Goal: Check status: Check status

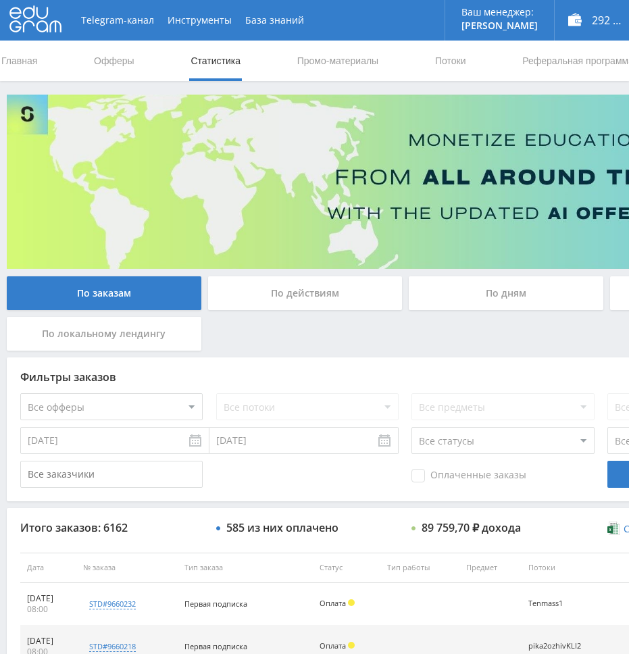
scroll to position [473, 0]
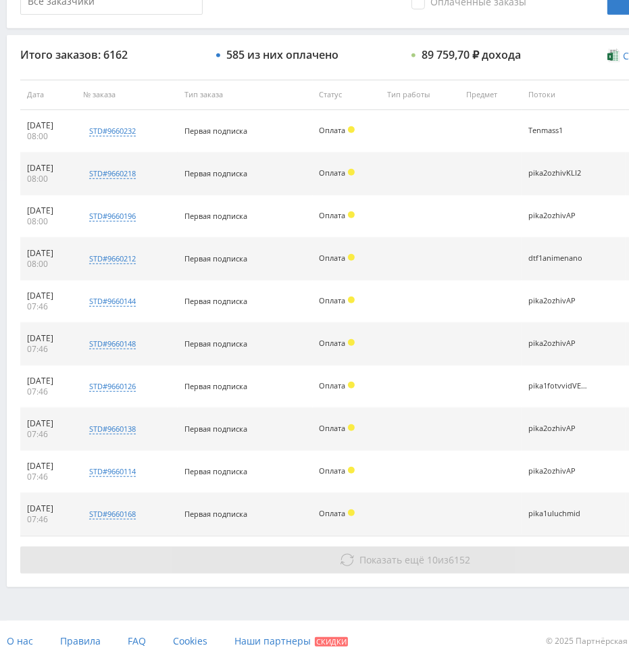
click at [393, 571] on button "Показать ещё 10 из 6152" at bounding box center [405, 560] width 770 height 27
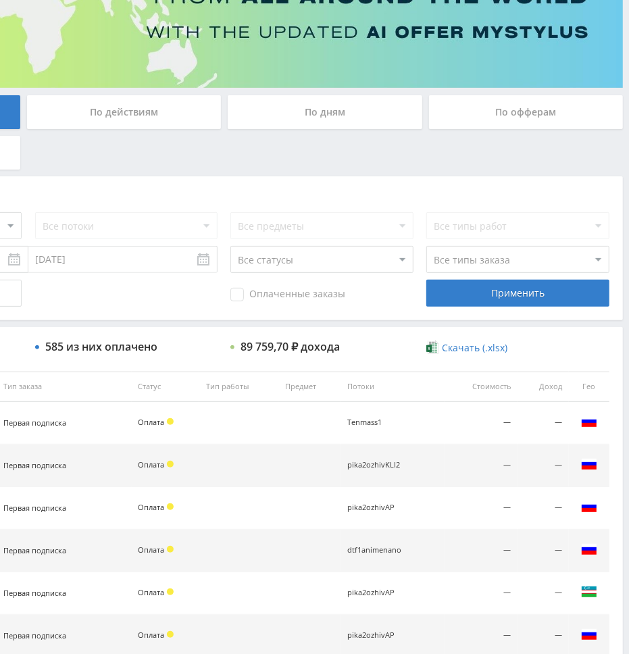
scroll to position [0, 181]
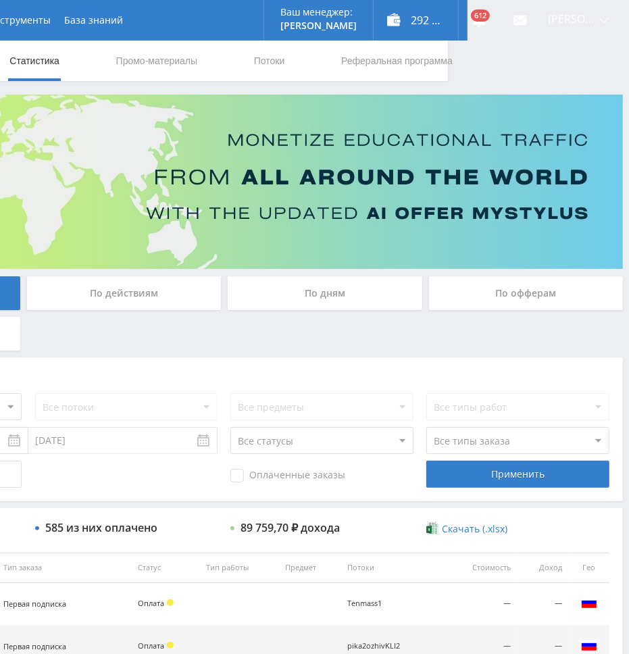
click at [334, 304] on div "По дням" at bounding box center [325, 293] width 195 height 34
click at [0, 0] on input "По дням" at bounding box center [0, 0] width 0 height 0
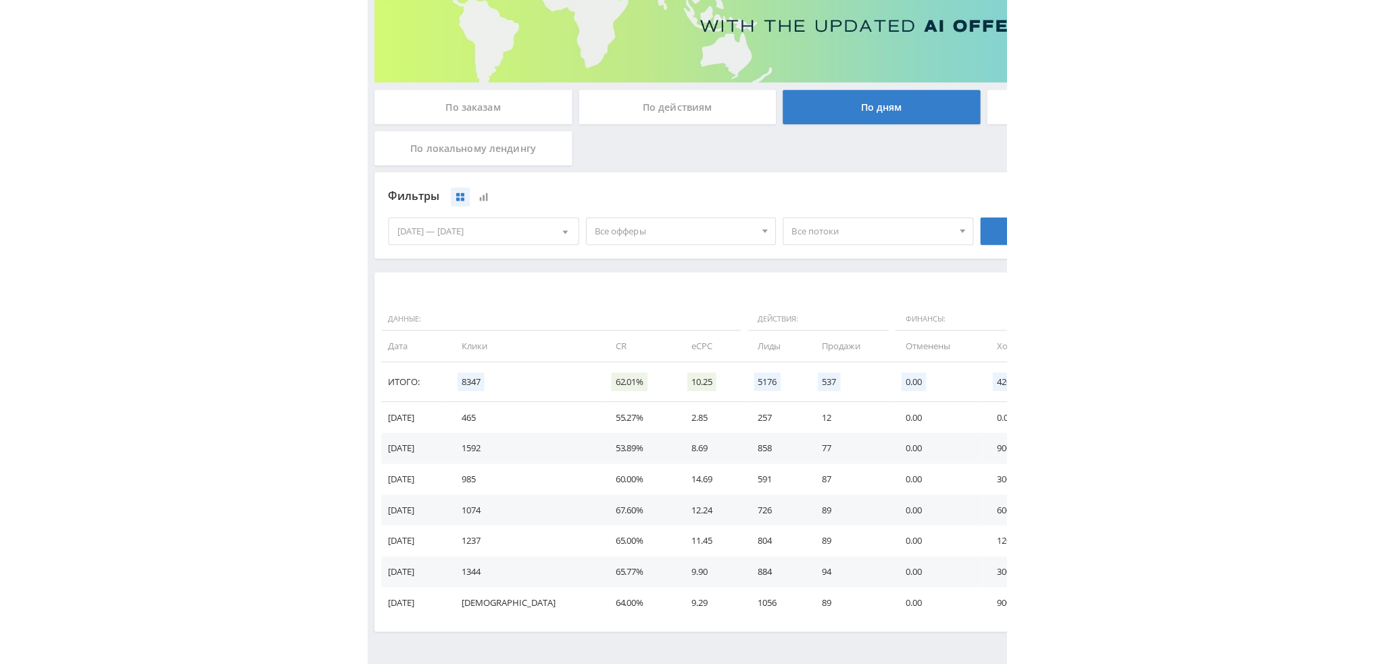
scroll to position [203, 0]
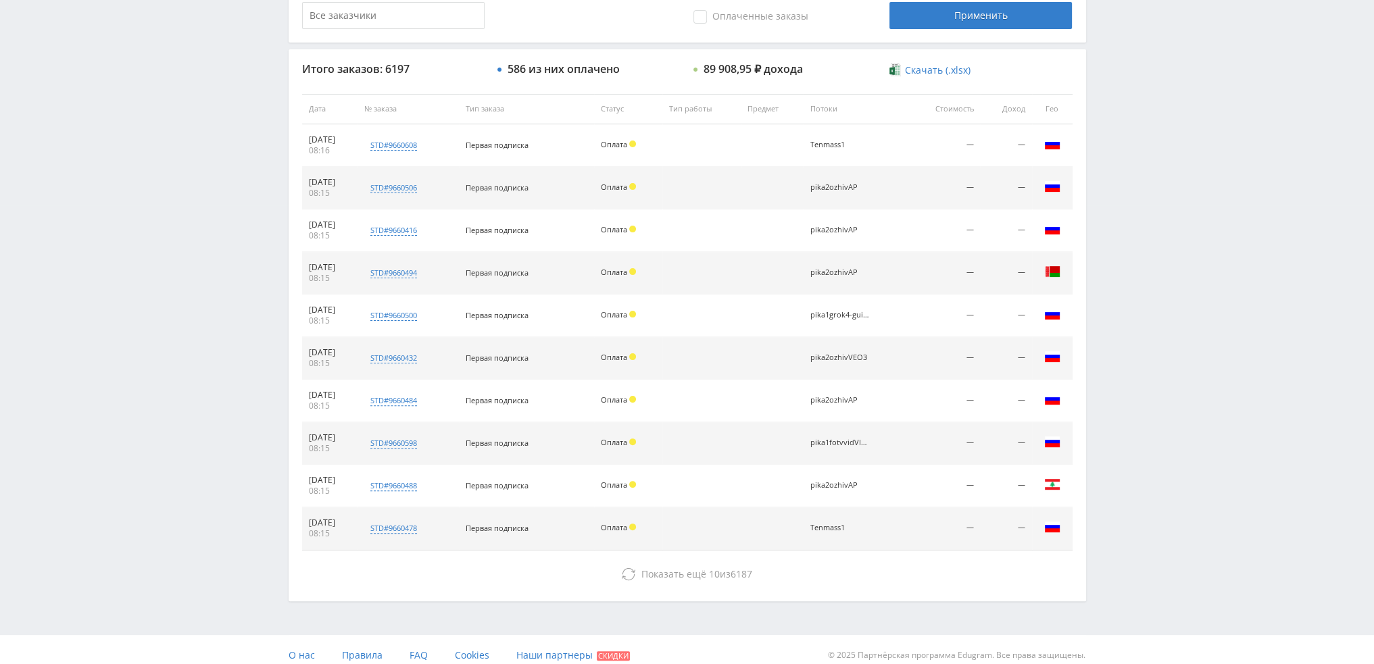
scroll to position [468, 0]
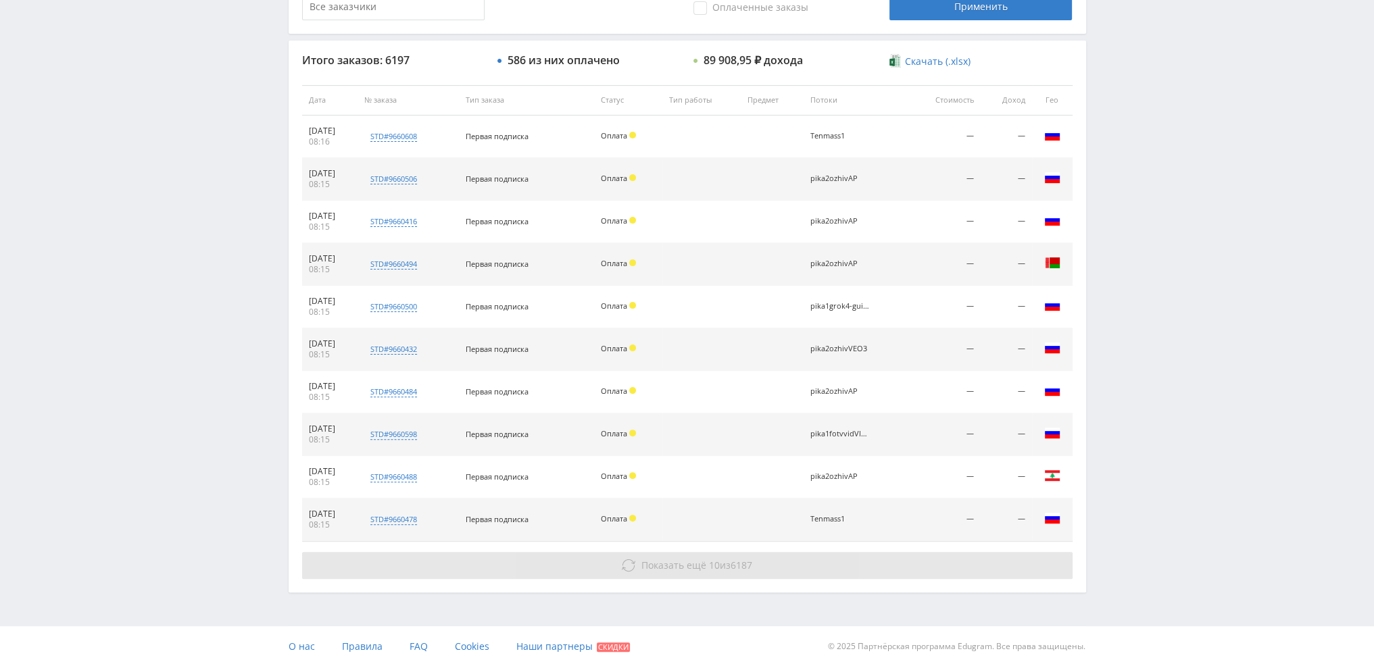
click at [711, 562] on span "10" at bounding box center [714, 565] width 11 height 13
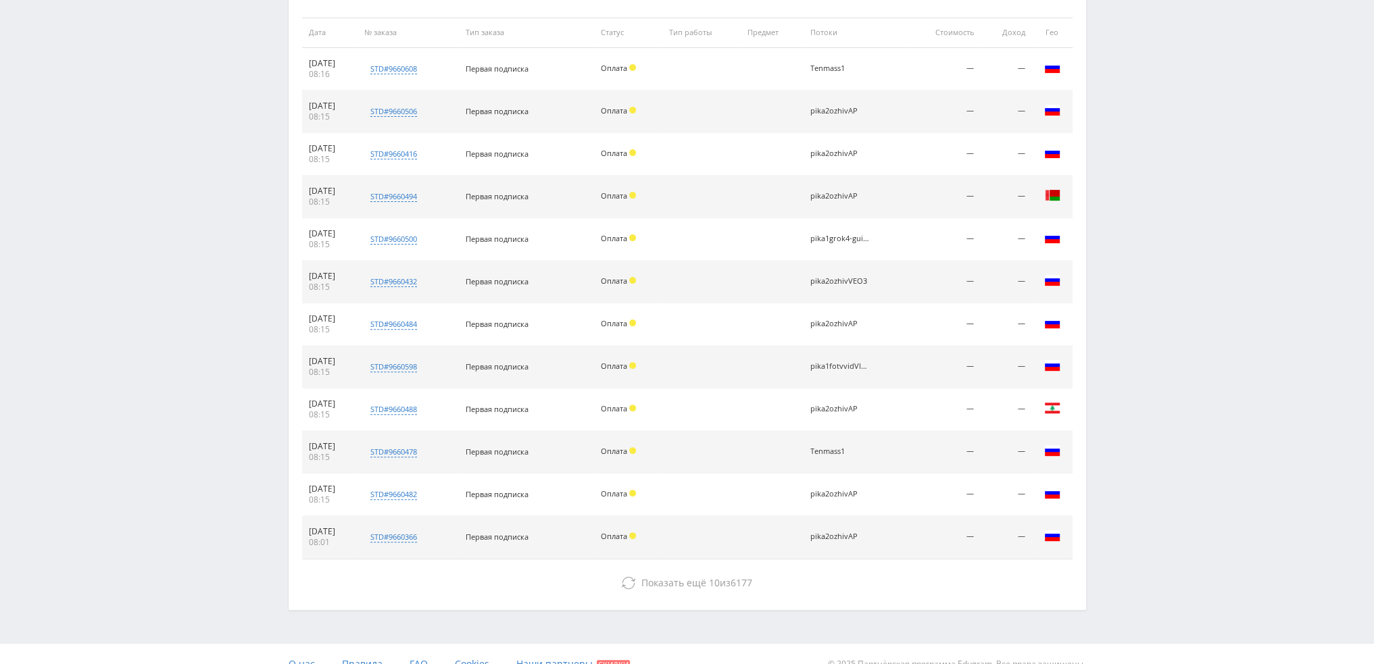
scroll to position [553, 0]
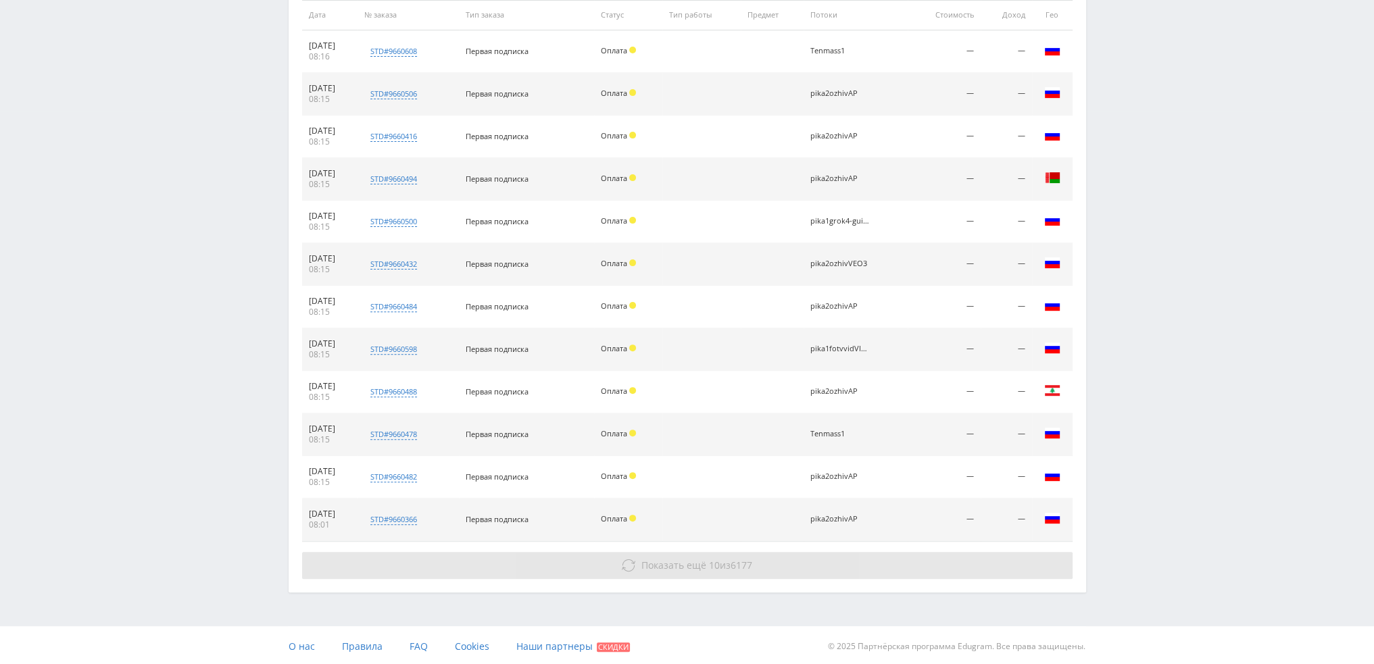
click at [715, 555] on button "Показать ещё 10 из 6177" at bounding box center [687, 565] width 770 height 27
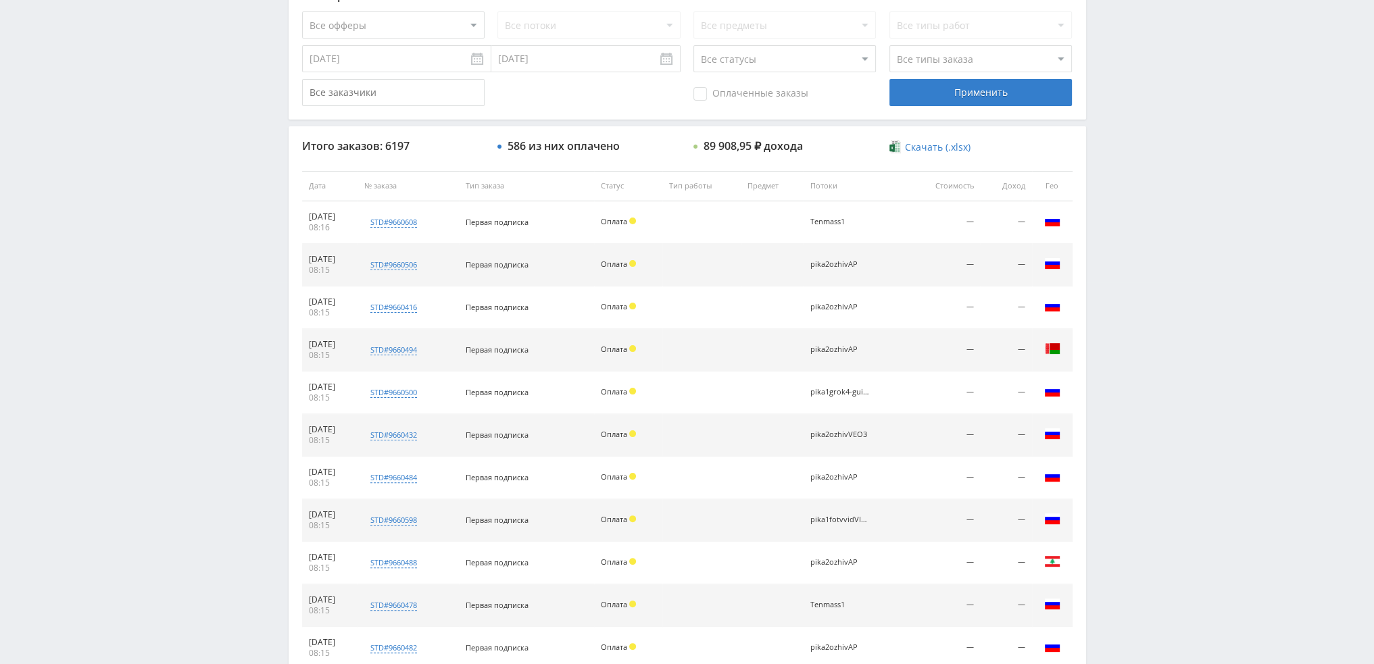
scroll to position [0, 0]
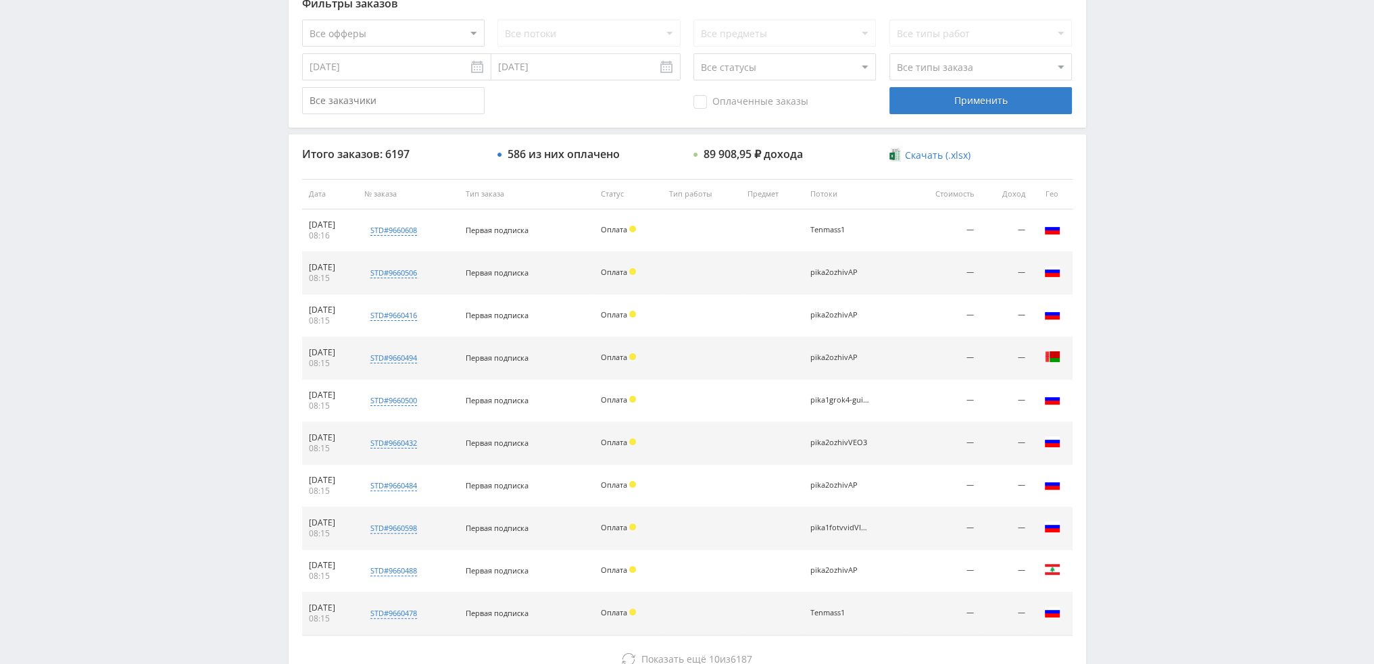
scroll to position [468, 0]
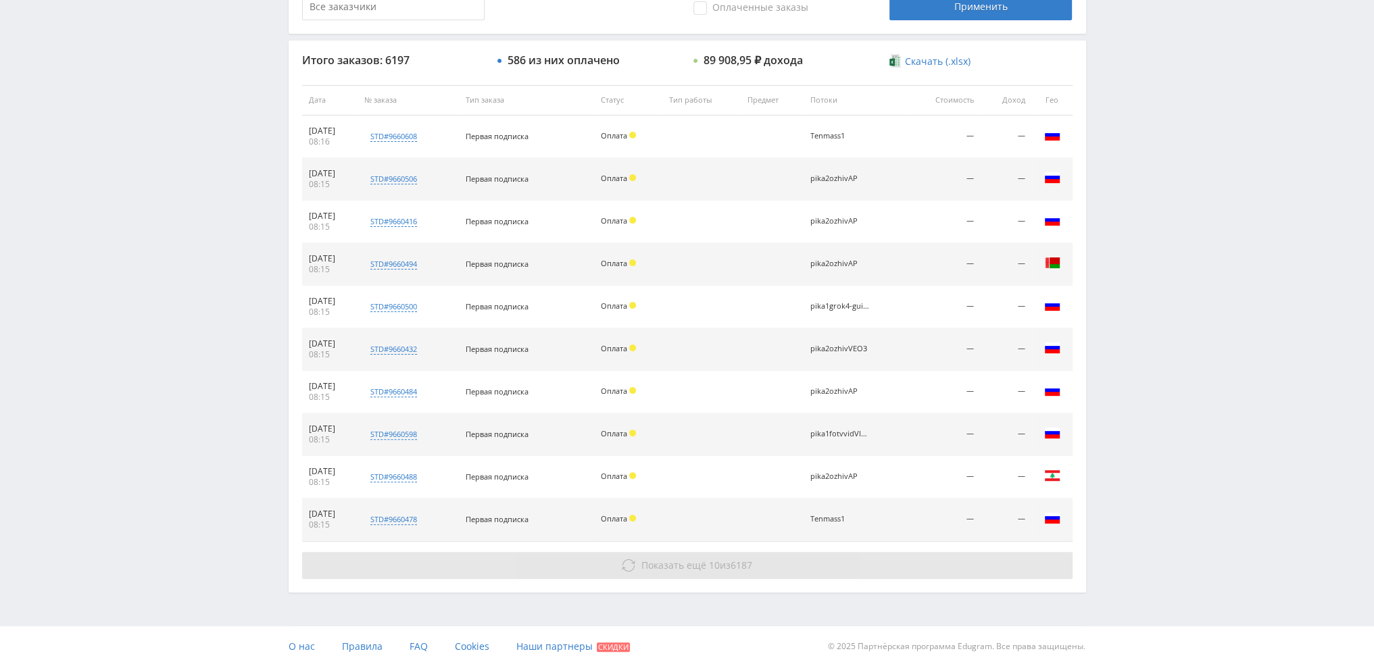
click at [724, 559] on span "Показать ещё 10 из 6187" at bounding box center [696, 565] width 111 height 13
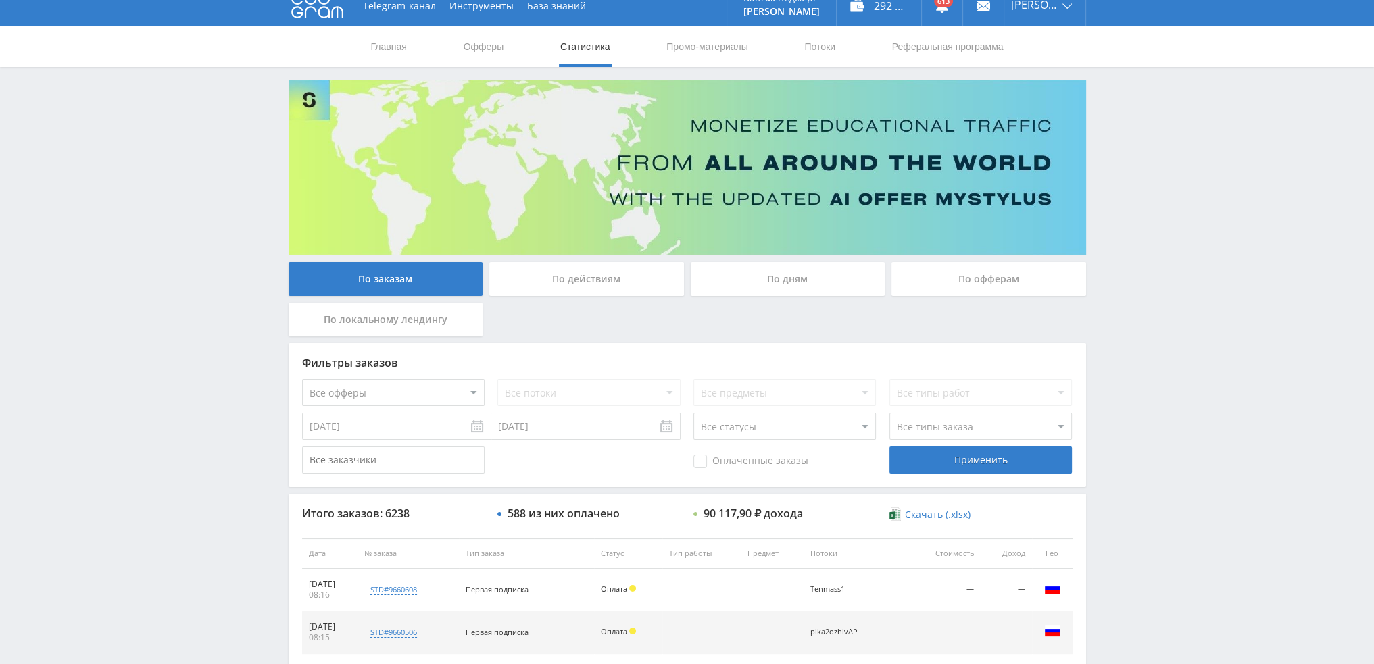
scroll to position [0, 0]
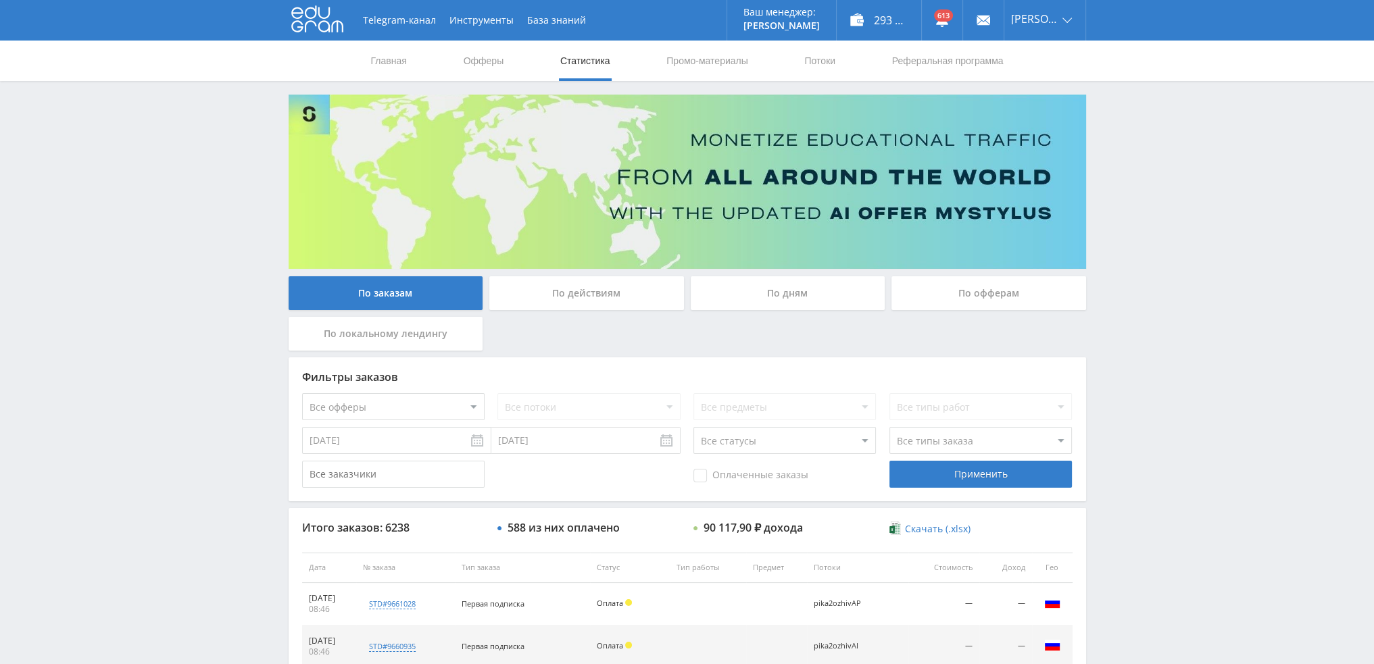
click at [762, 291] on div "По дням" at bounding box center [788, 293] width 195 height 34
click at [0, 0] on input "По дням" at bounding box center [0, 0] width 0 height 0
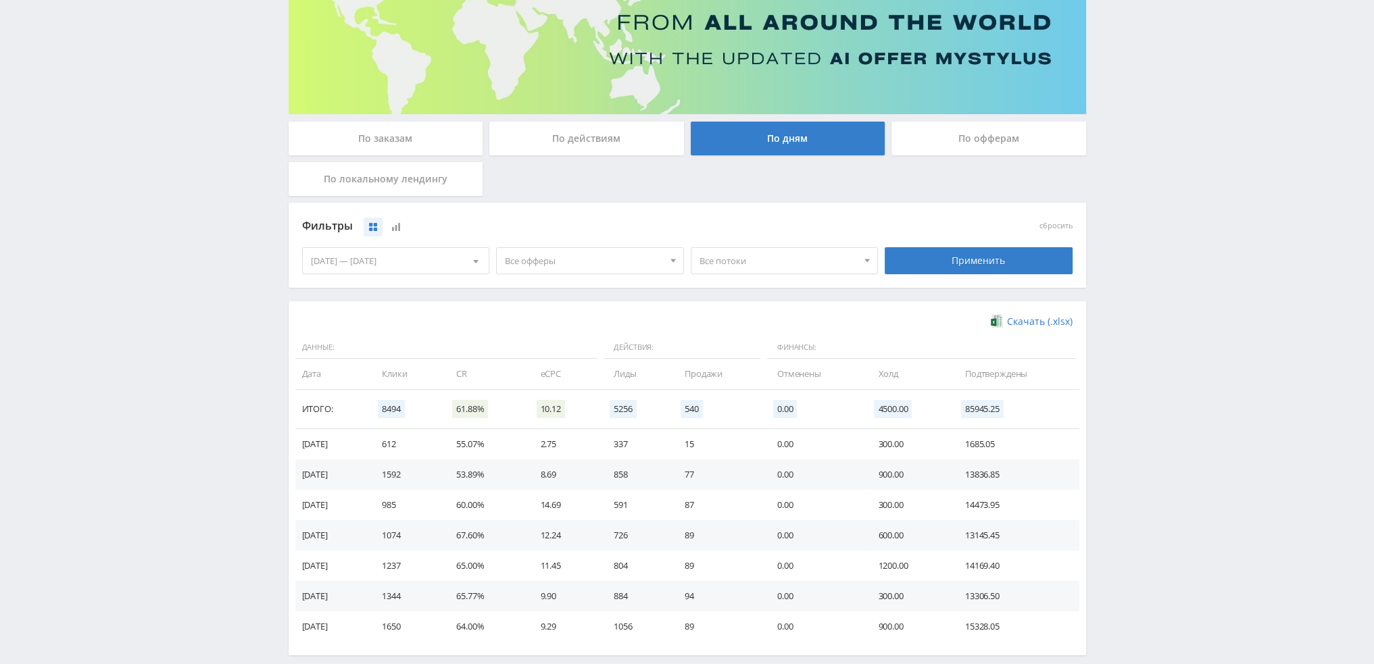
scroll to position [219, 0]
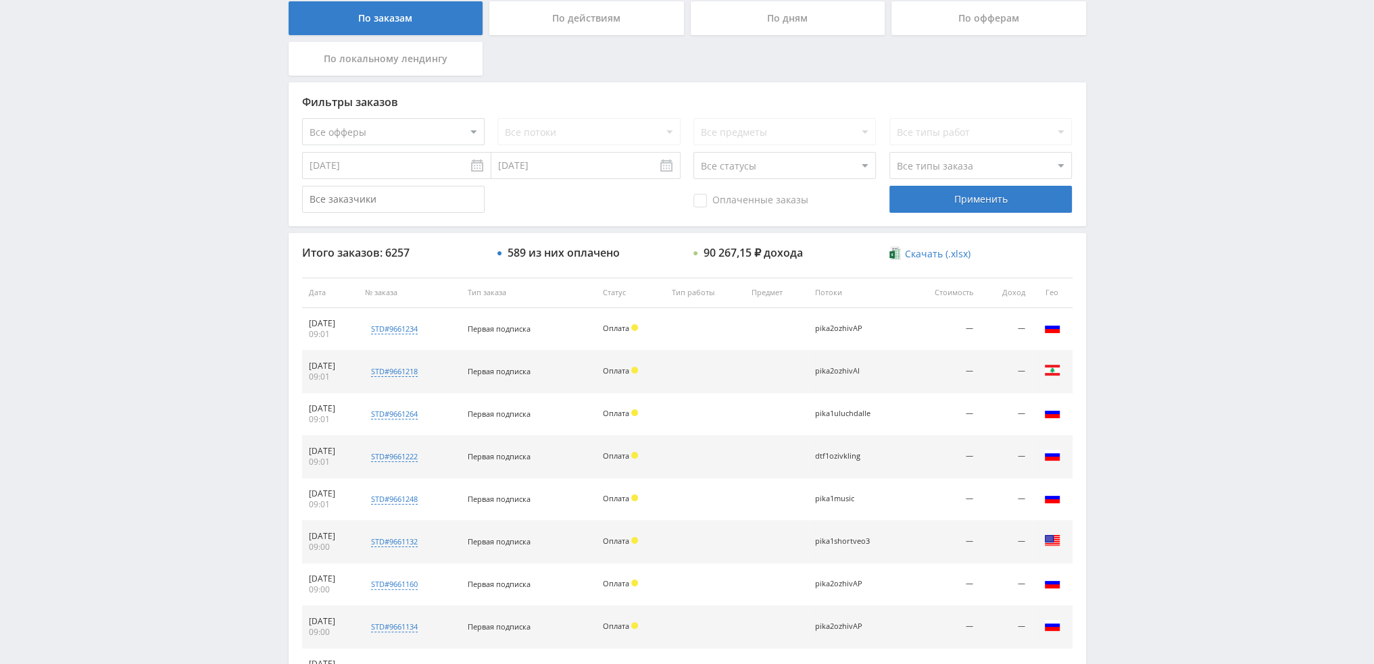
scroll to position [405, 0]
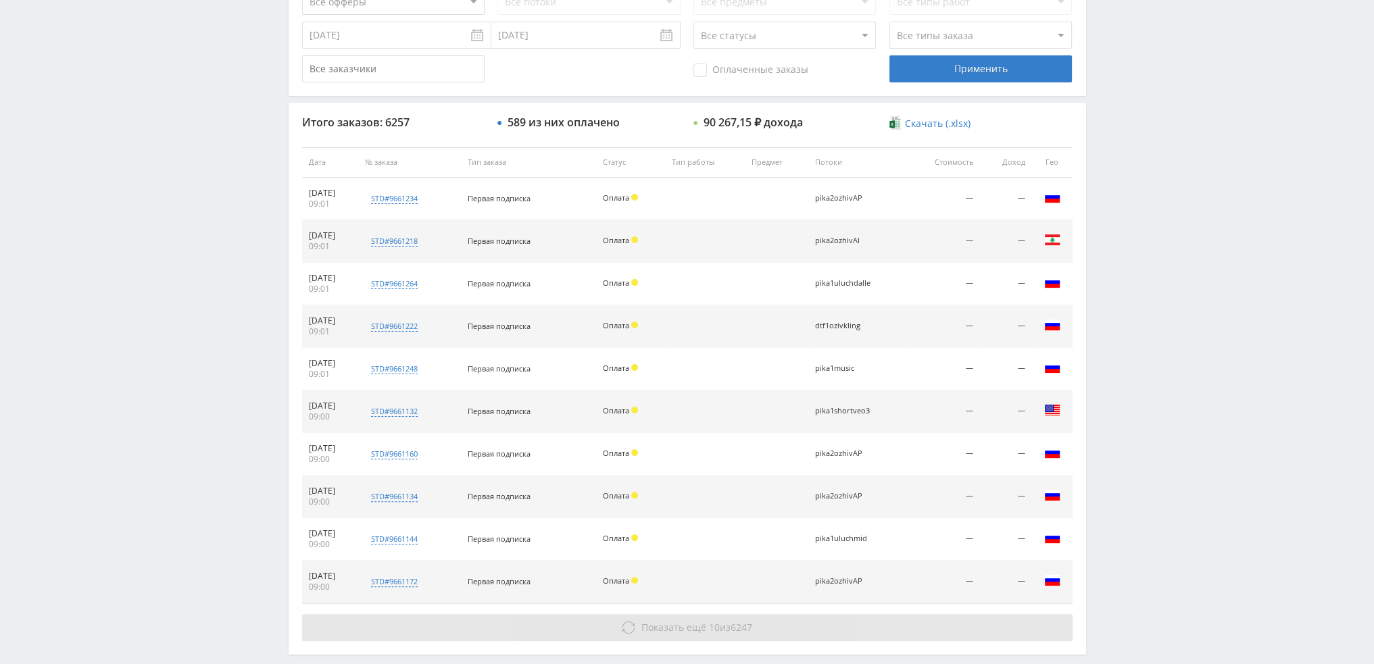
click at [704, 634] on button "Показать ещё 10 из 6247" at bounding box center [687, 627] width 770 height 27
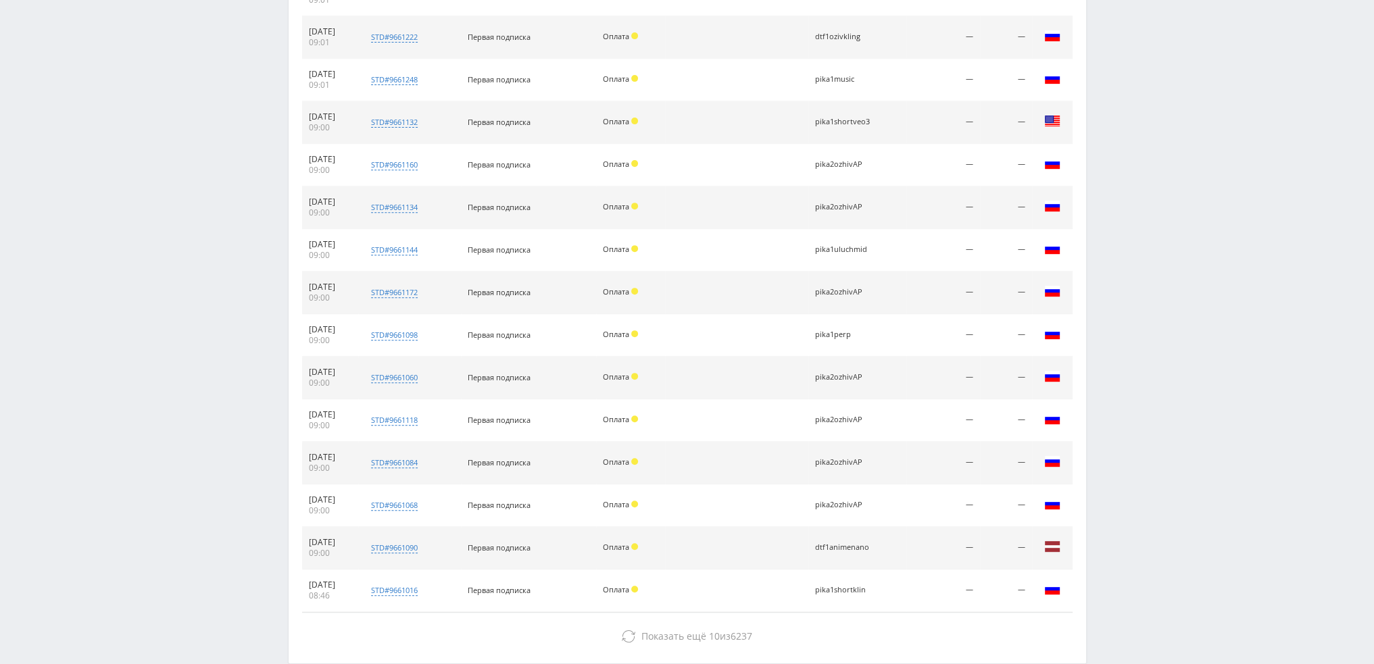
scroll to position [743, 0]
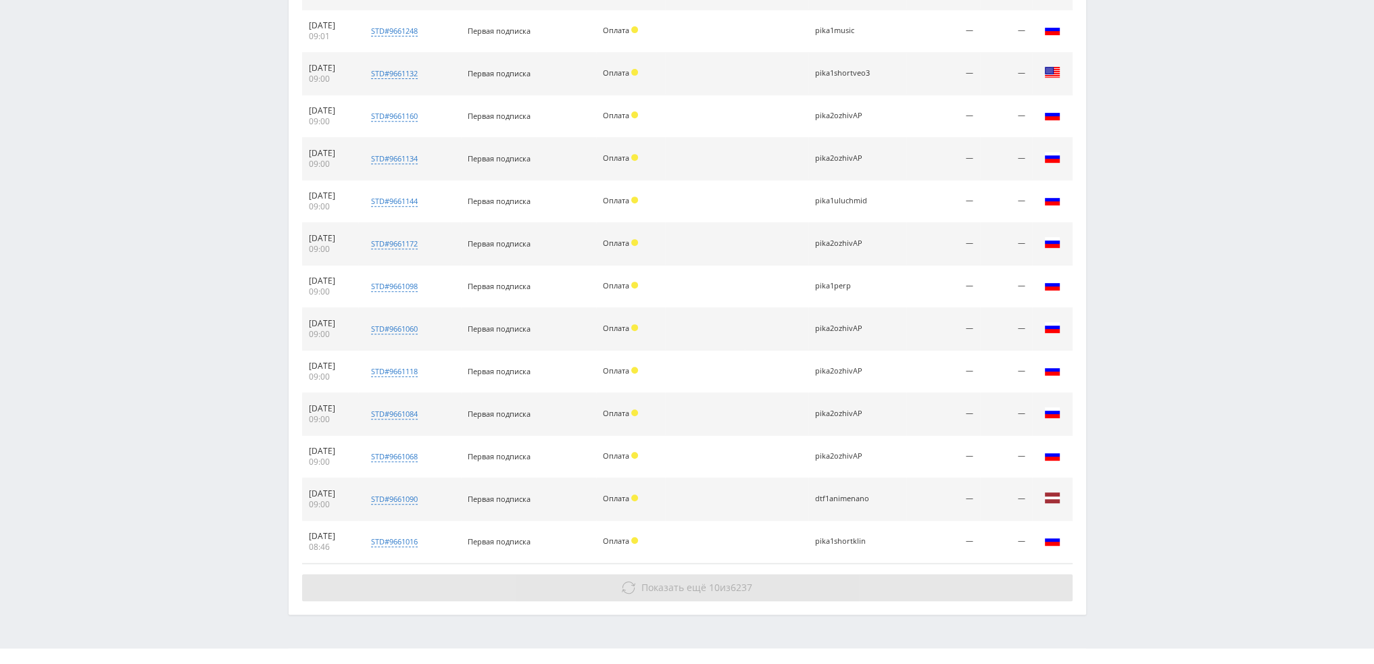
click at [805, 587] on button "Показать ещё 10 из 6237" at bounding box center [687, 587] width 770 height 27
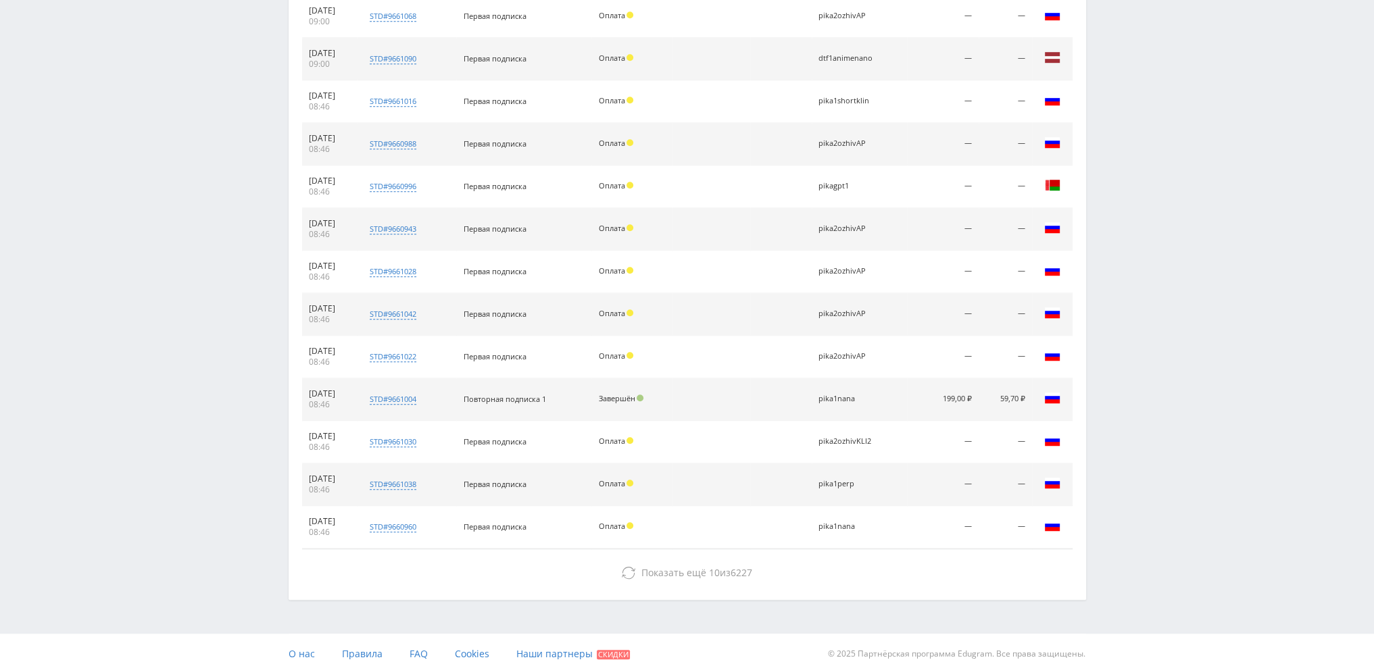
scroll to position [1189, 0]
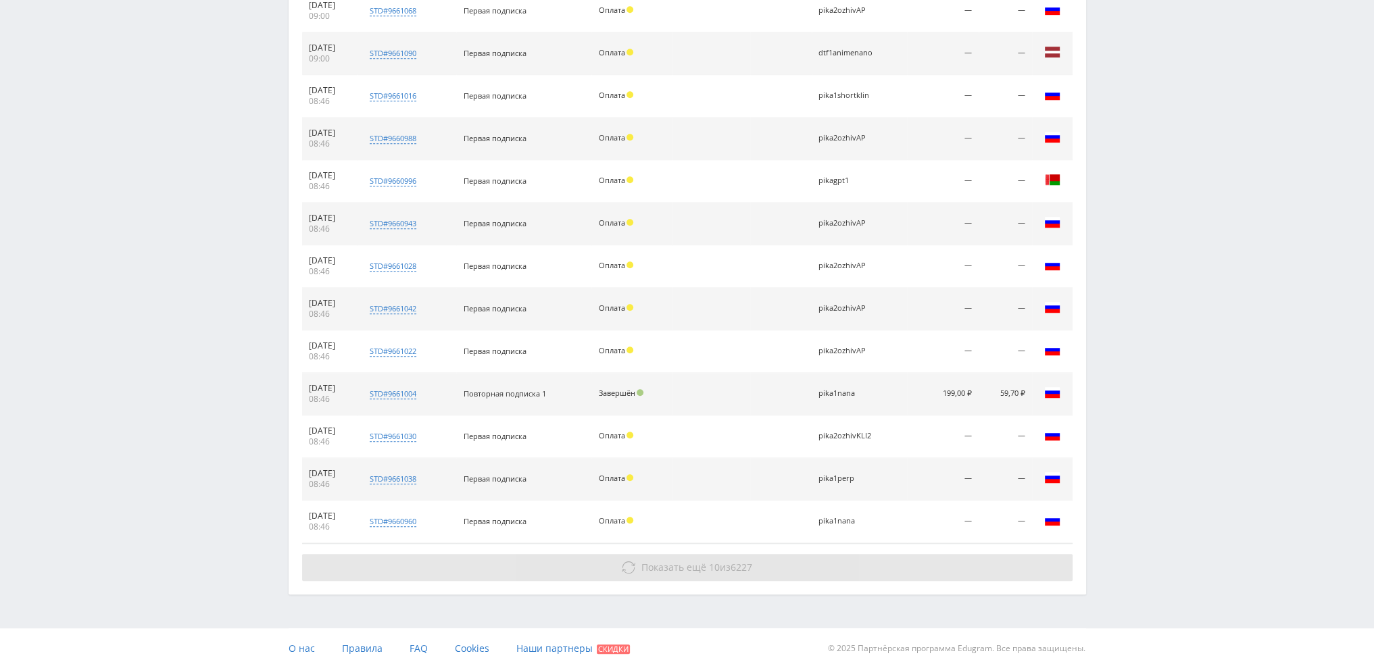
click at [789, 561] on button "Показать ещё 10 из 6227" at bounding box center [687, 567] width 770 height 27
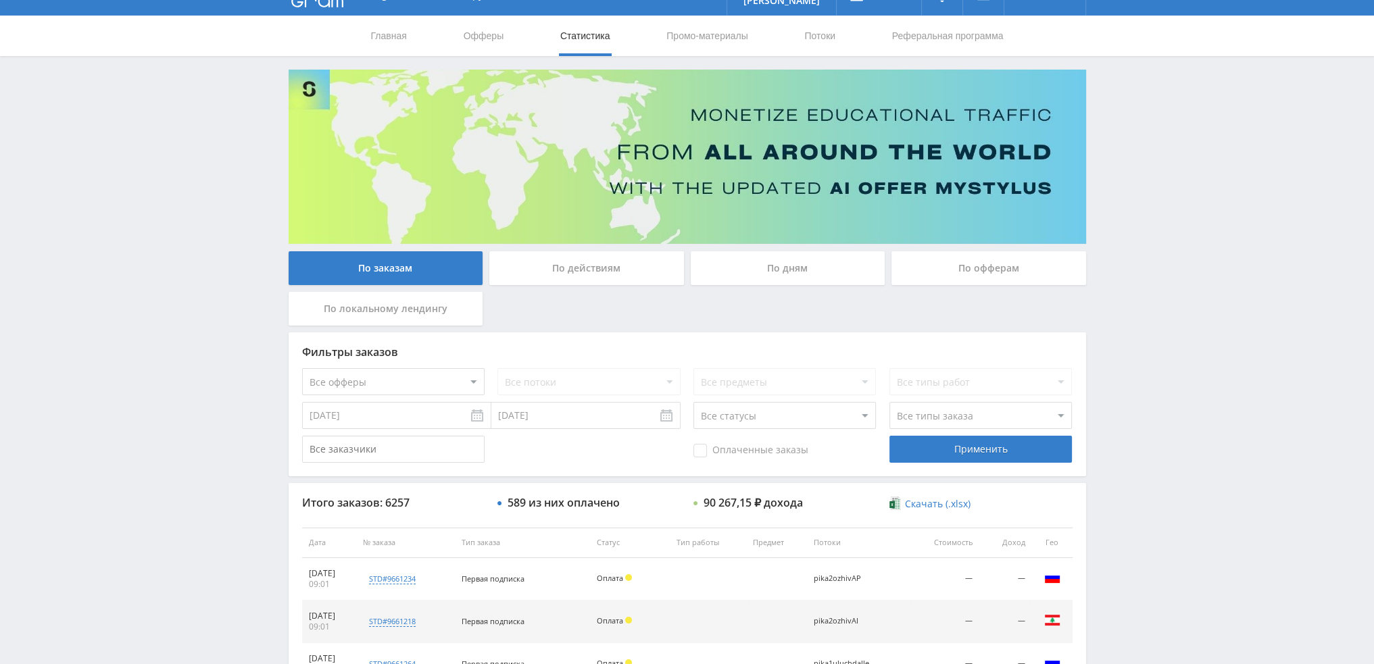
scroll to position [0, 0]
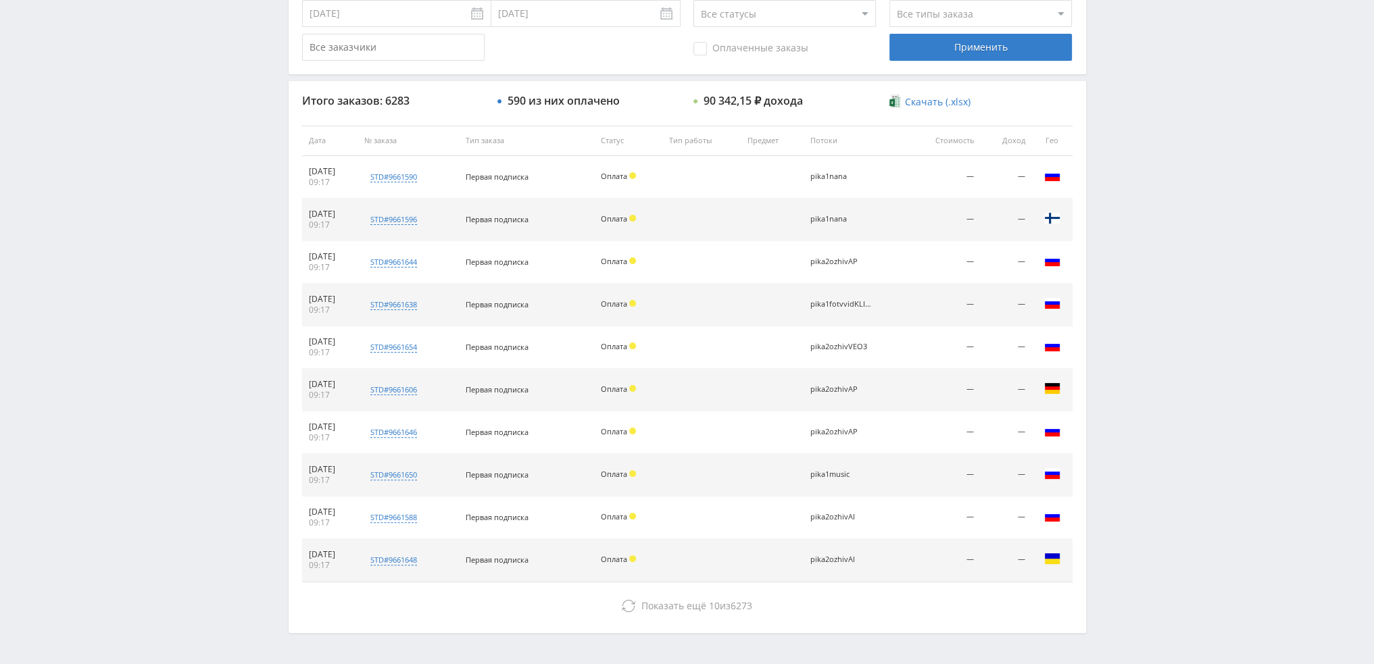
scroll to position [468, 0]
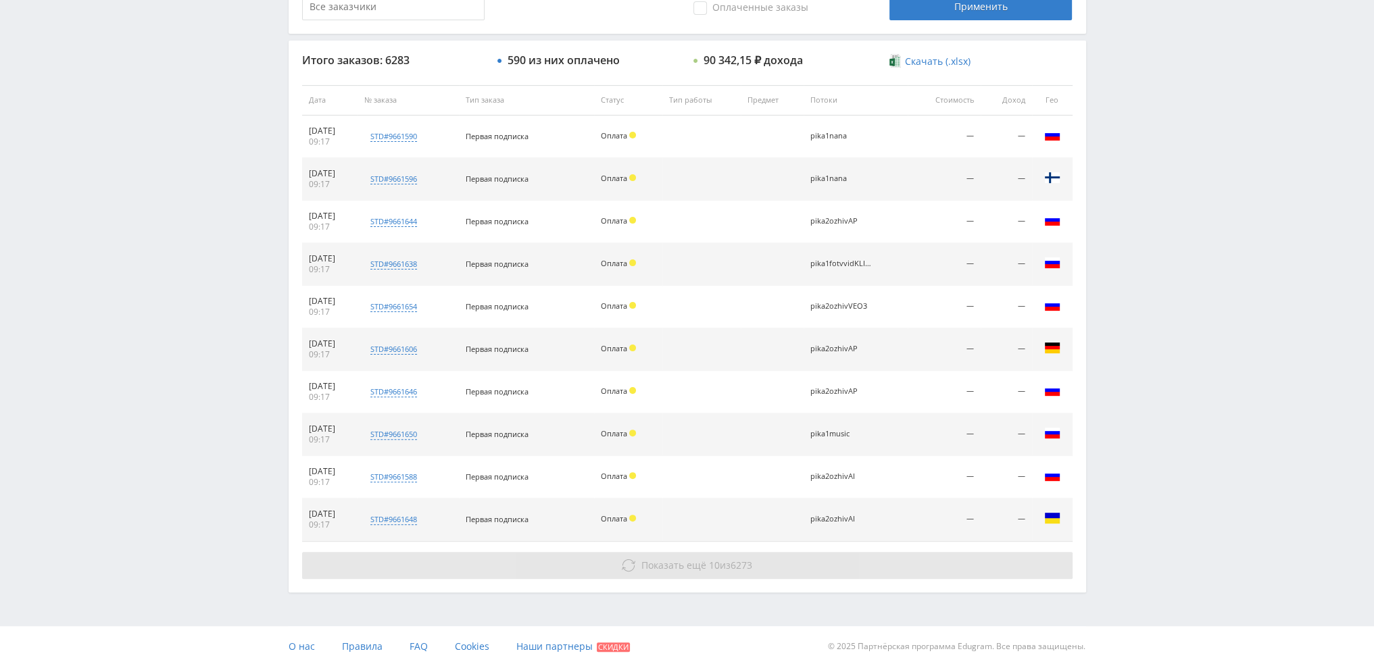
click at [752, 562] on span "6273" at bounding box center [741, 565] width 22 height 13
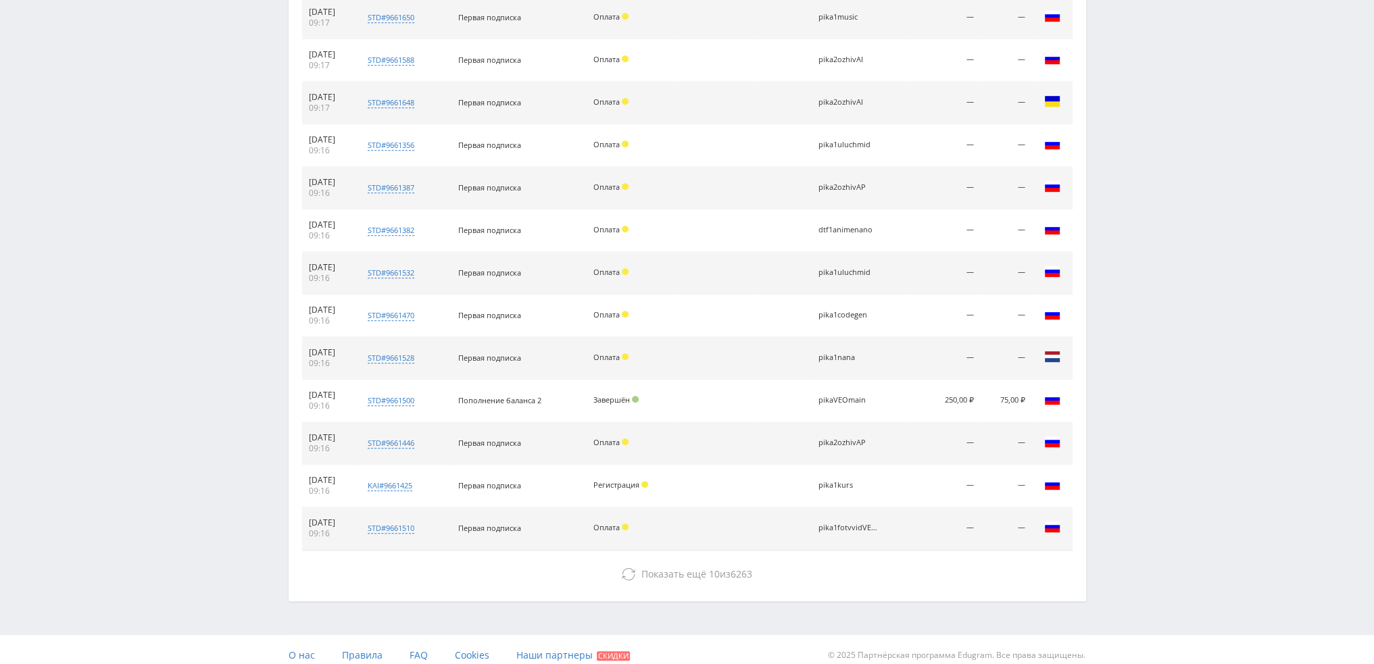
scroll to position [892, 0]
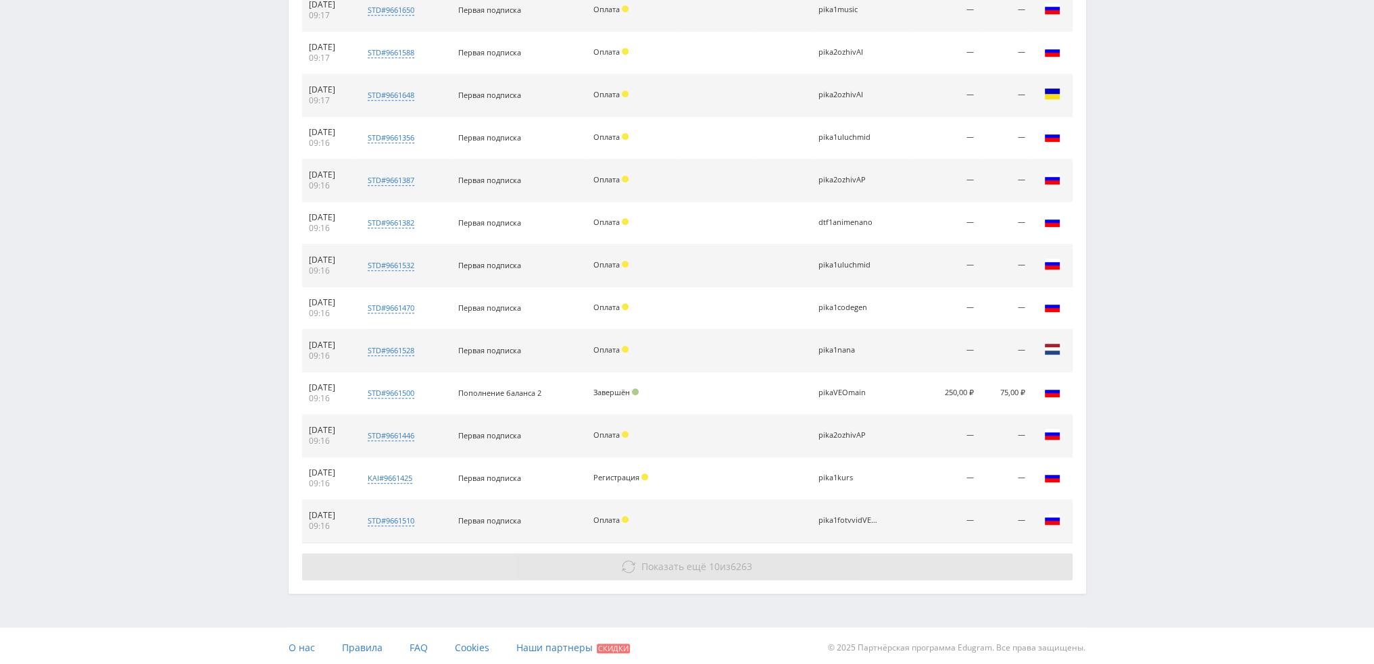
click at [750, 564] on span "6263" at bounding box center [741, 566] width 22 height 13
click at [657, 565] on span "Показать ещё" at bounding box center [673, 566] width 65 height 13
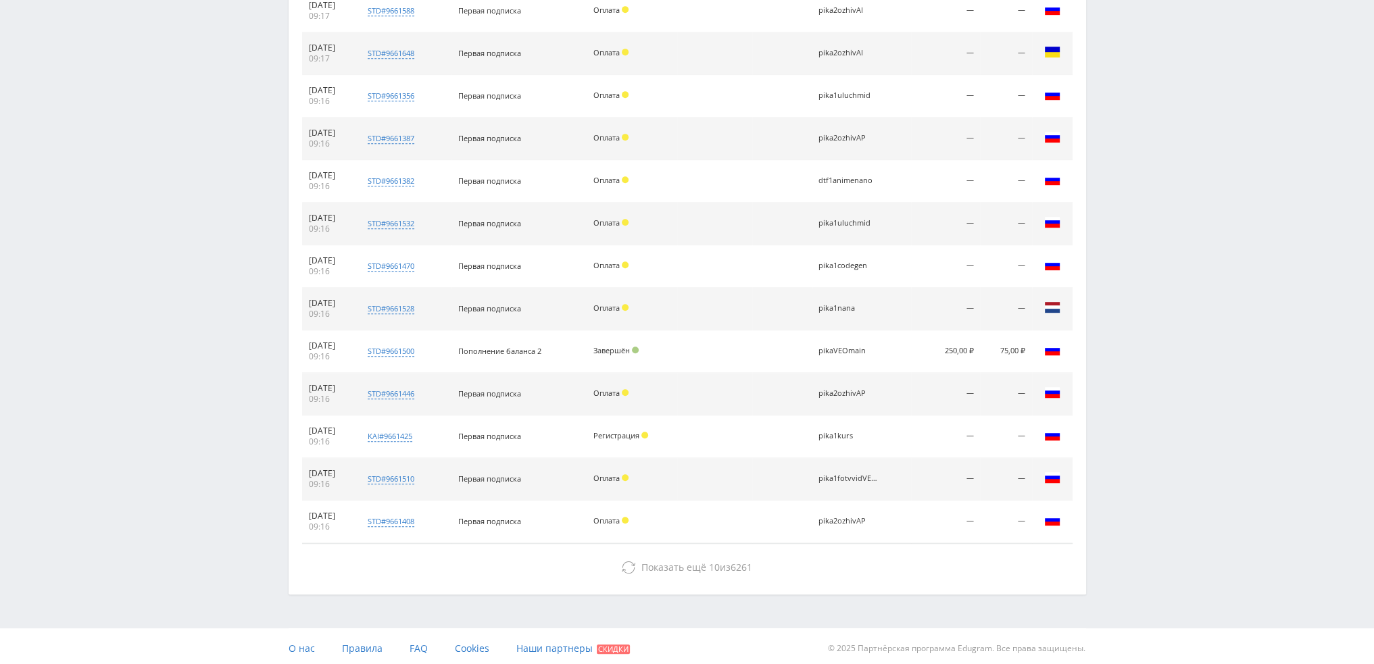
scroll to position [935, 0]
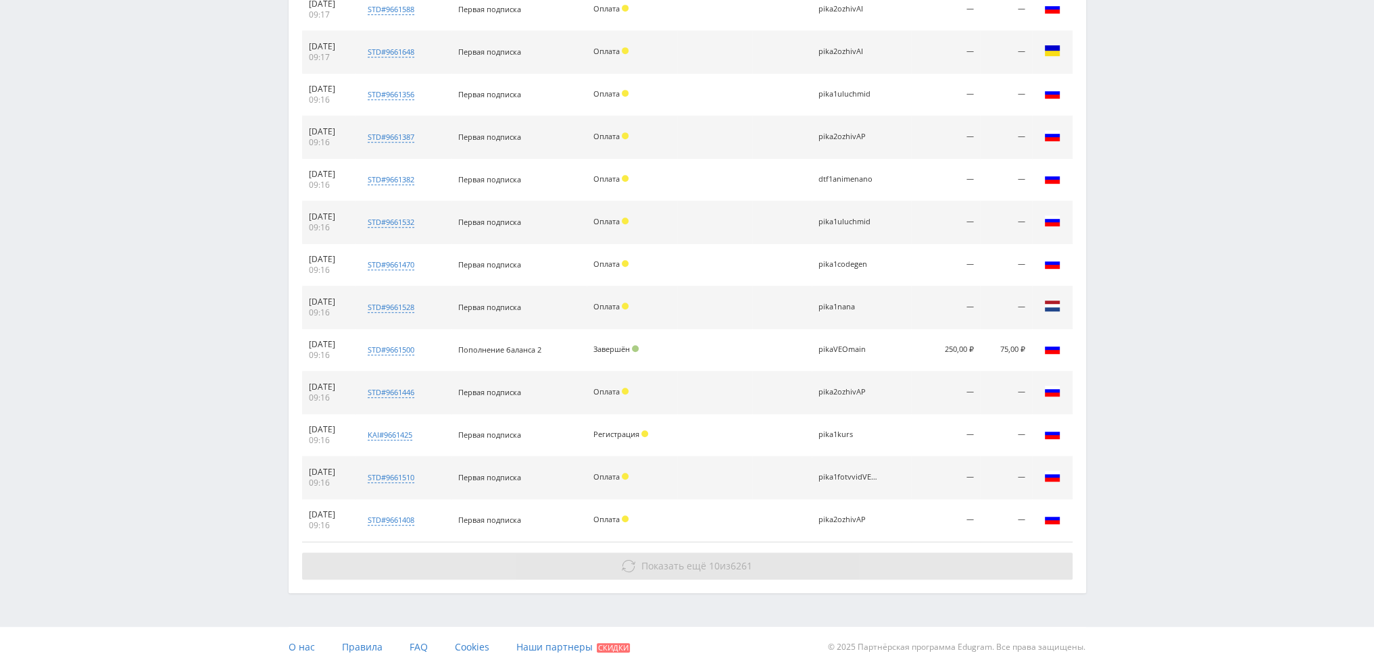
click at [670, 563] on span "Показать ещё" at bounding box center [673, 565] width 65 height 13
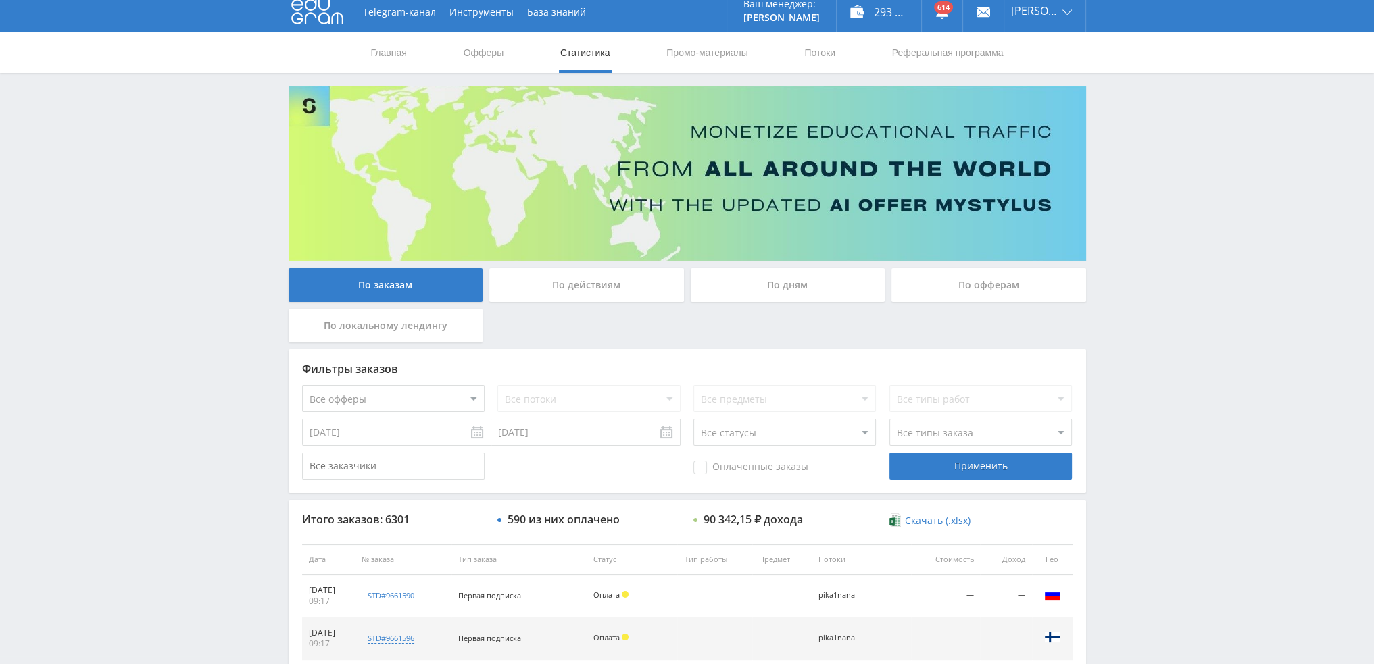
scroll to position [0, 0]
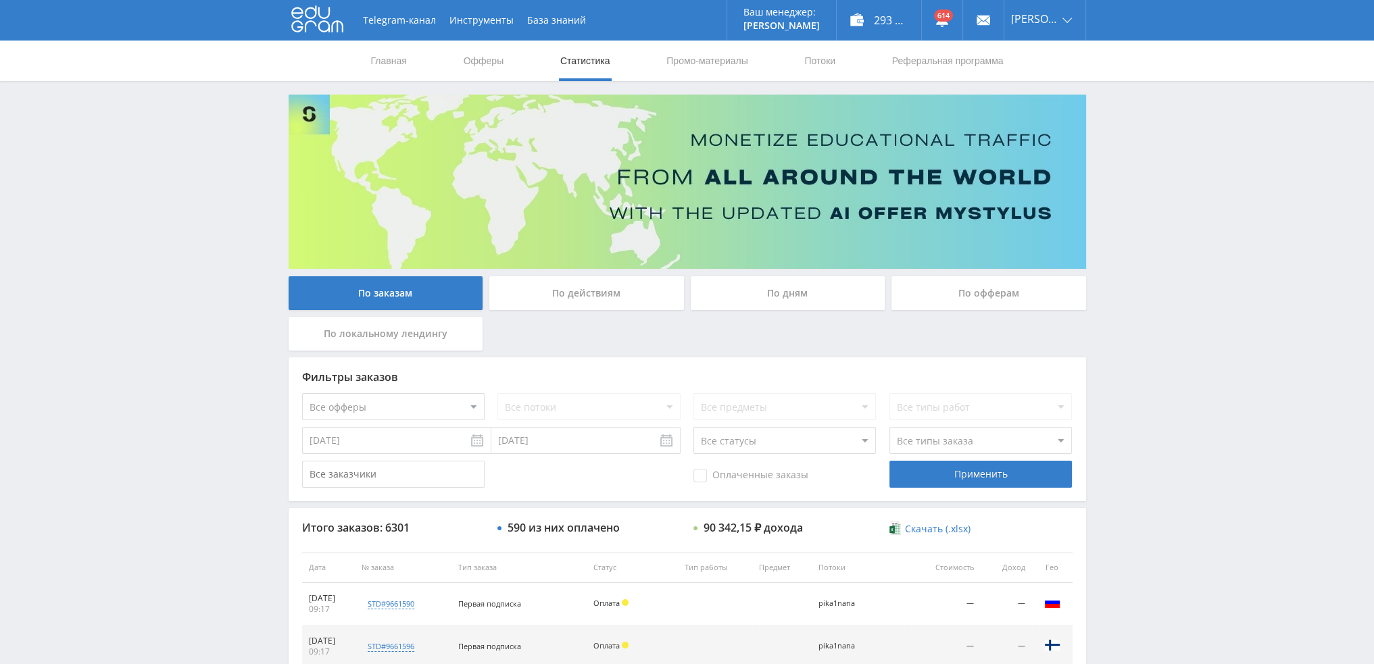
click at [755, 288] on div "По дням" at bounding box center [788, 293] width 195 height 34
click at [0, 0] on input "По дням" at bounding box center [0, 0] width 0 height 0
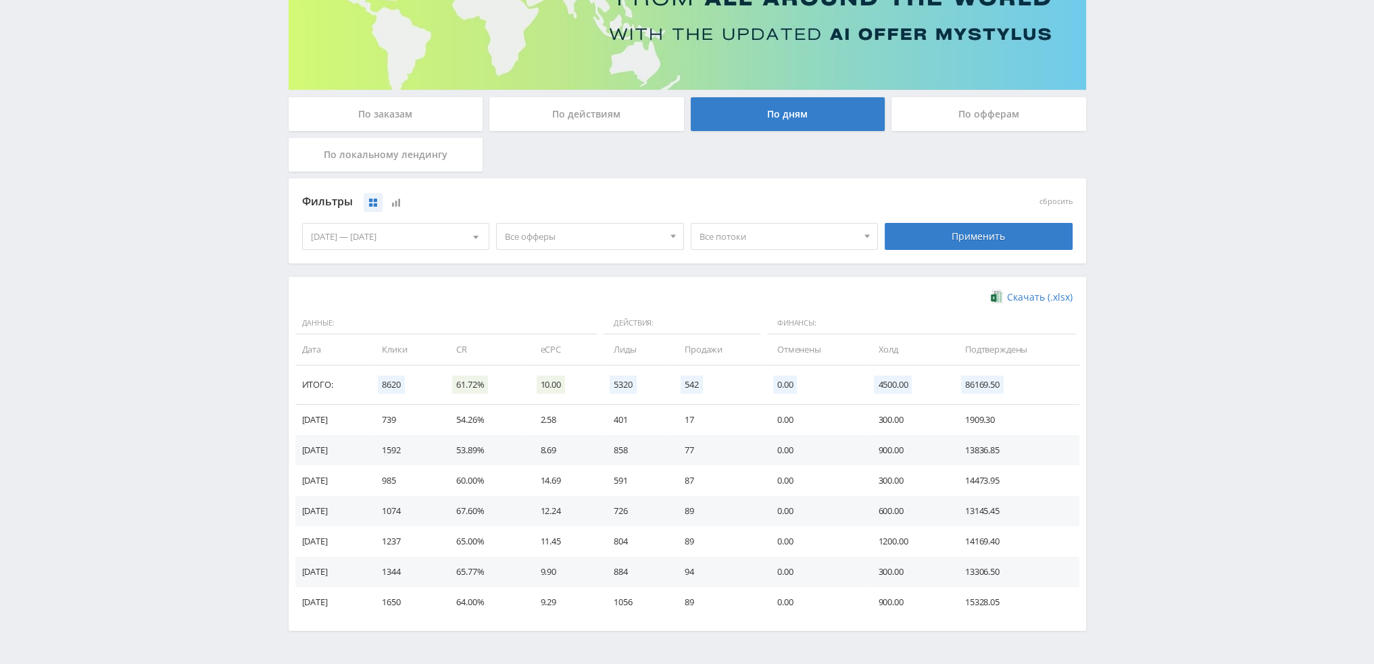
scroll to position [203, 0]
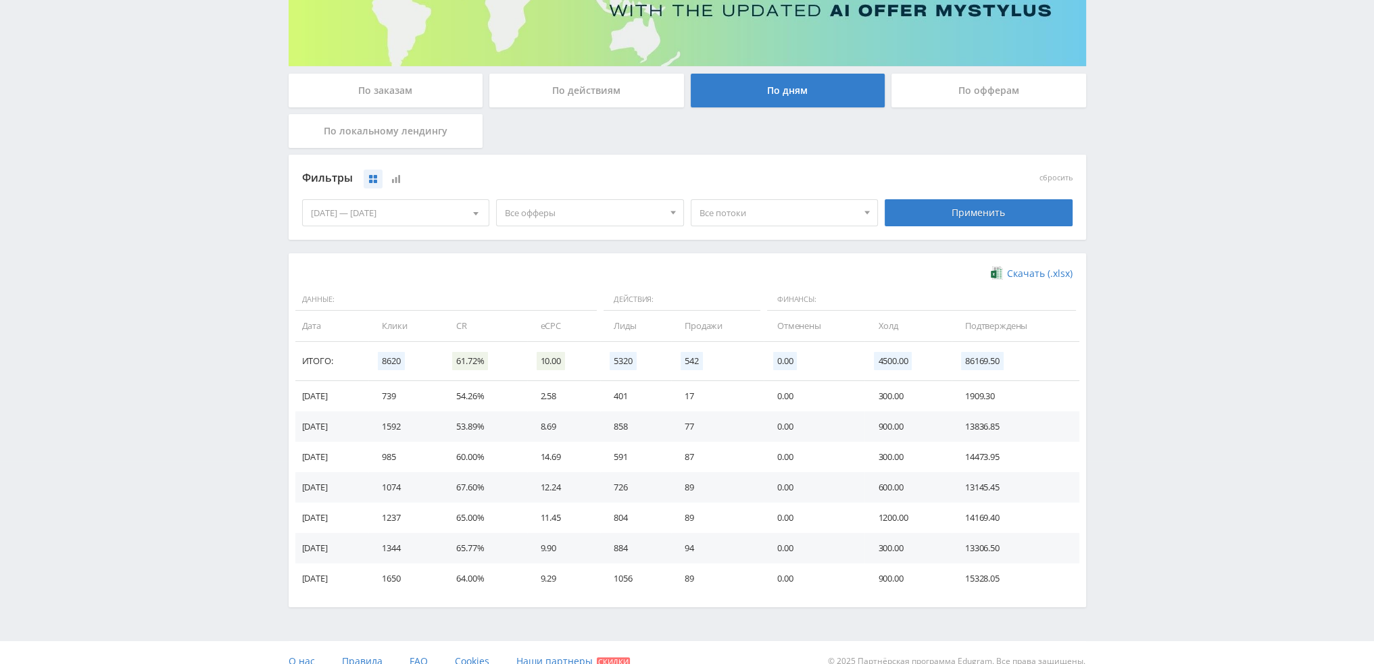
click at [580, 212] on span "Все офферы" at bounding box center [584, 213] width 158 height 26
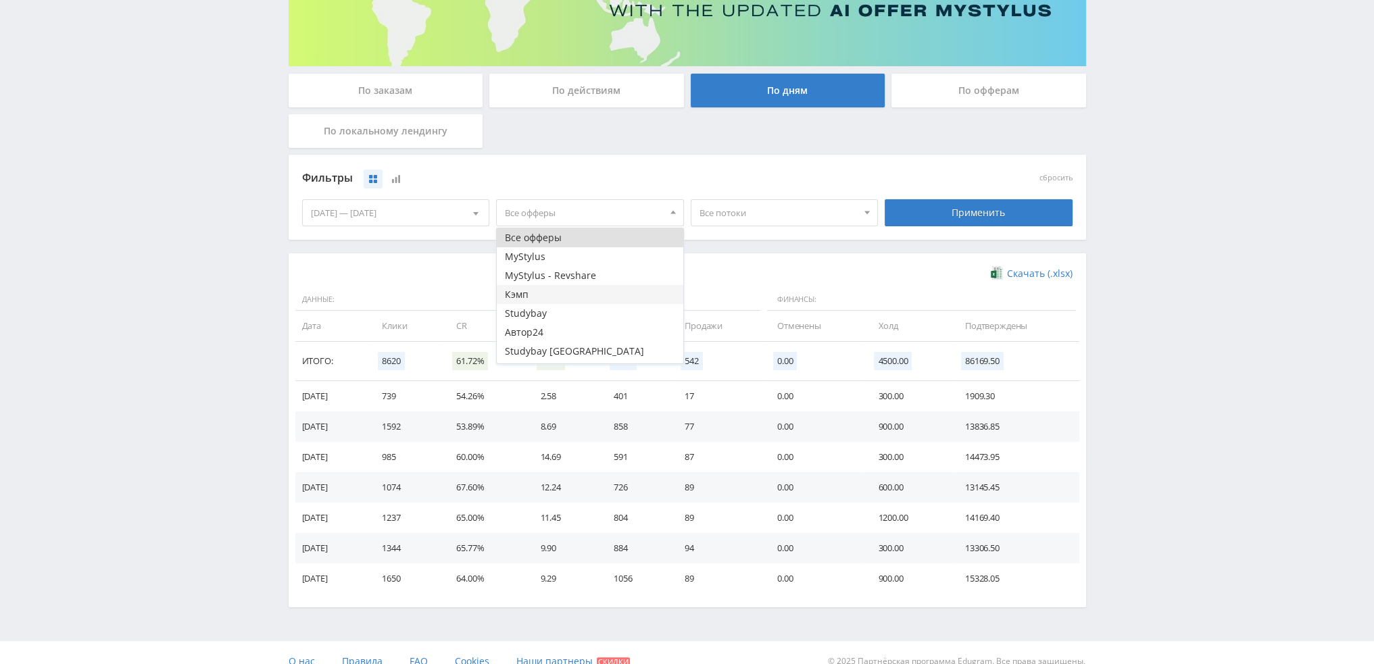
click at [535, 297] on button "Кэмп" at bounding box center [590, 294] width 186 height 19
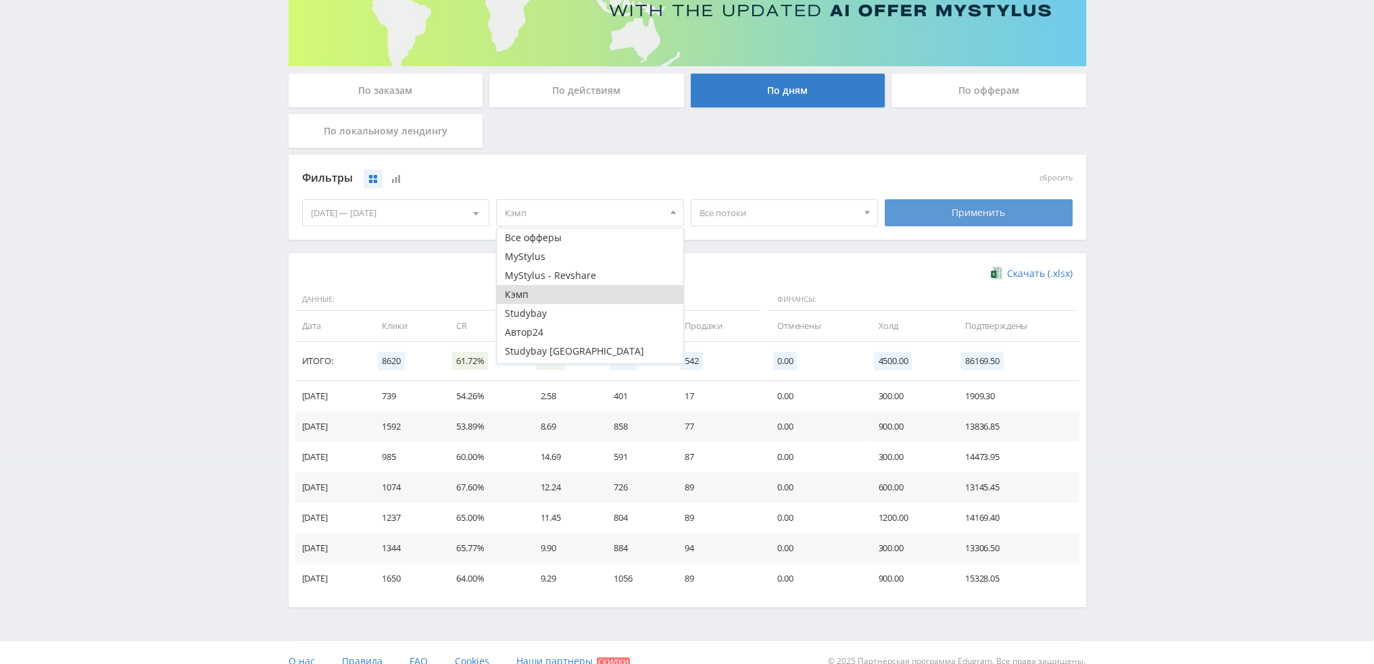
click at [932, 209] on div "Применить" at bounding box center [978, 212] width 188 height 27
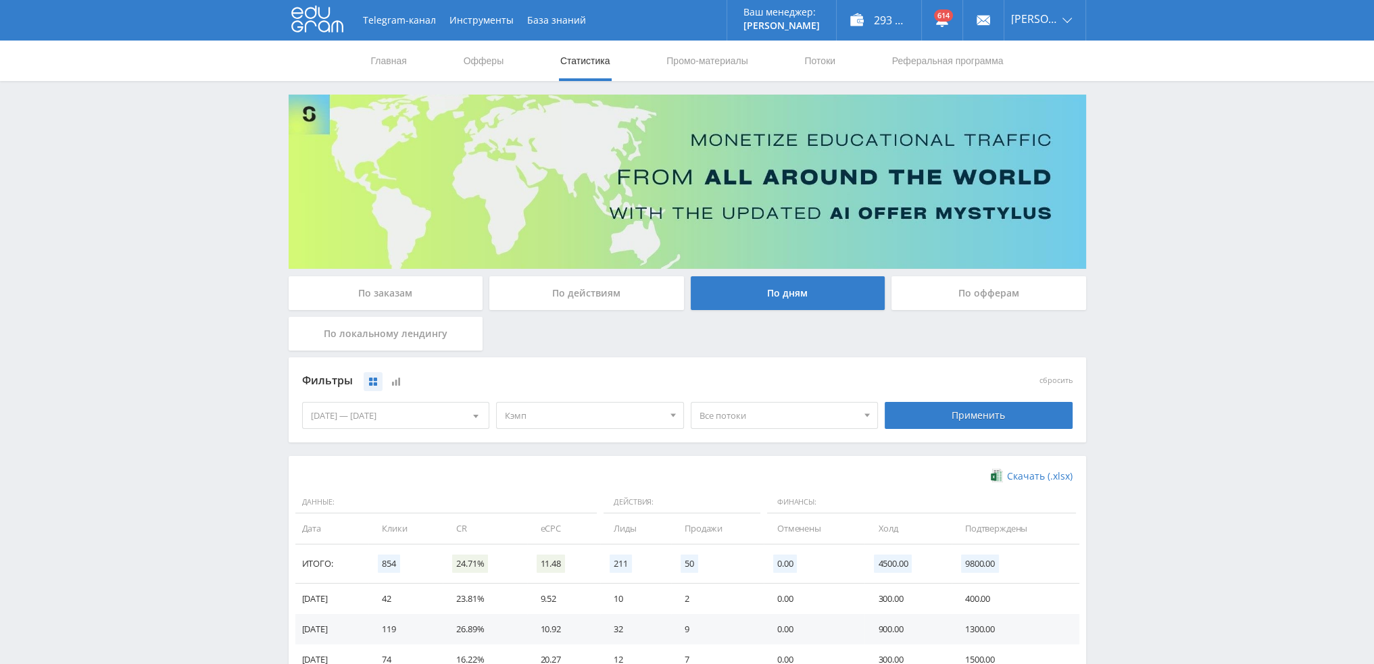
scroll to position [0, 0]
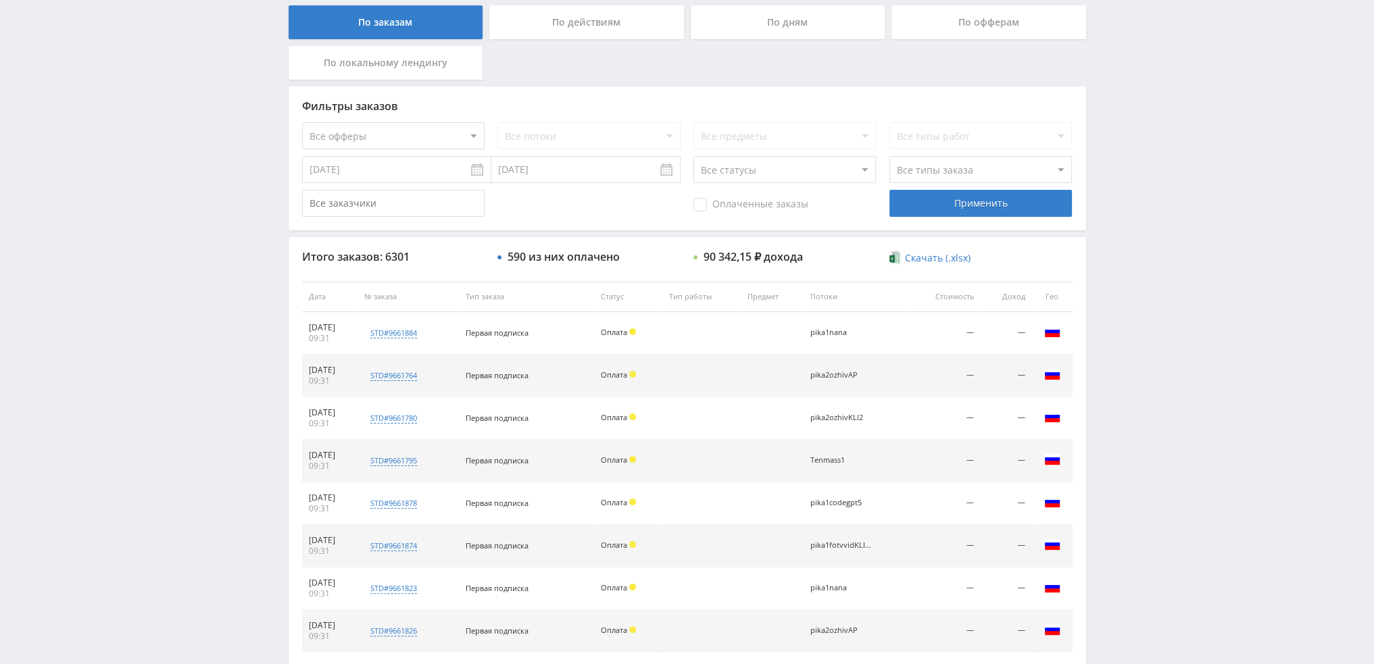
scroll to position [468, 0]
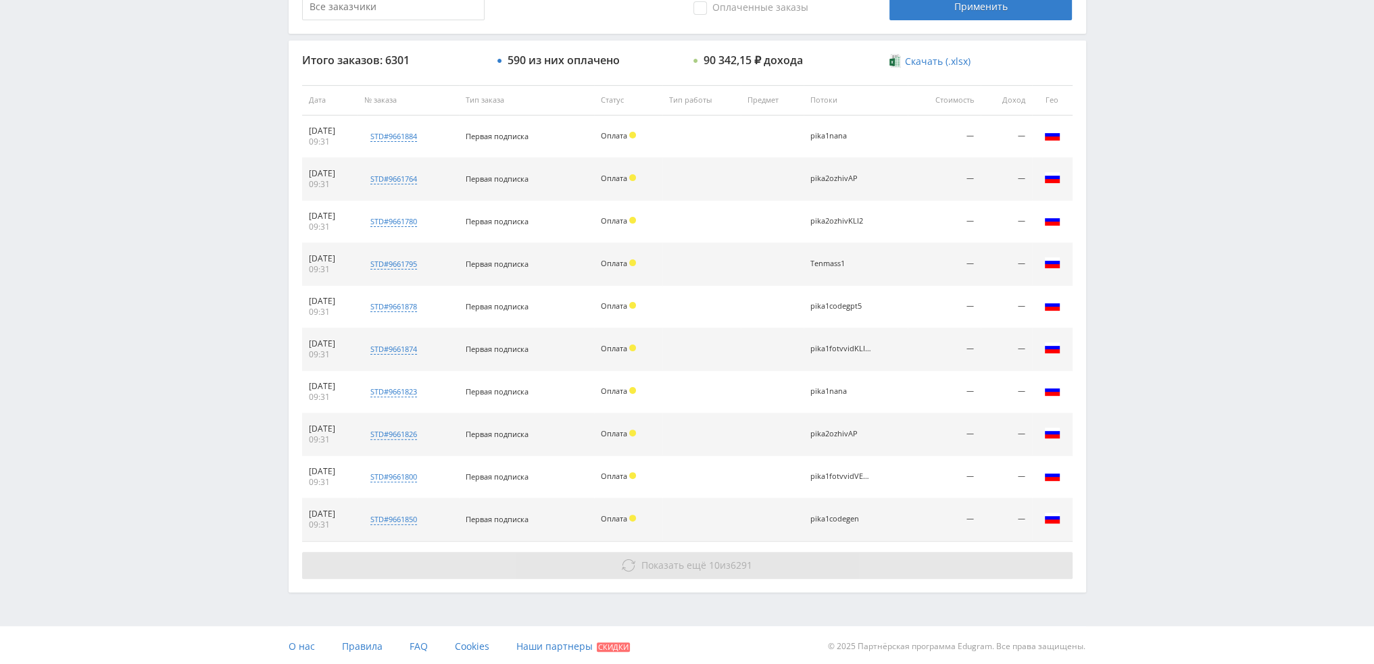
click at [751, 566] on span "6291" at bounding box center [741, 565] width 22 height 13
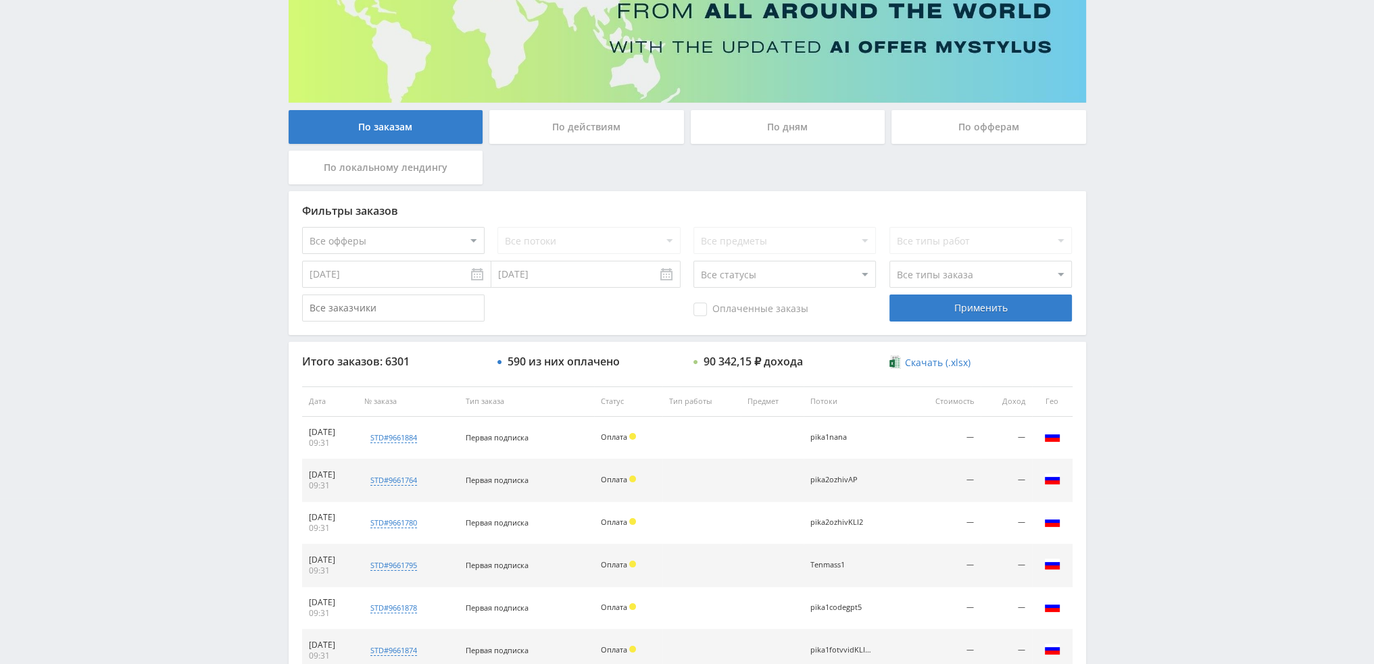
scroll to position [72, 0]
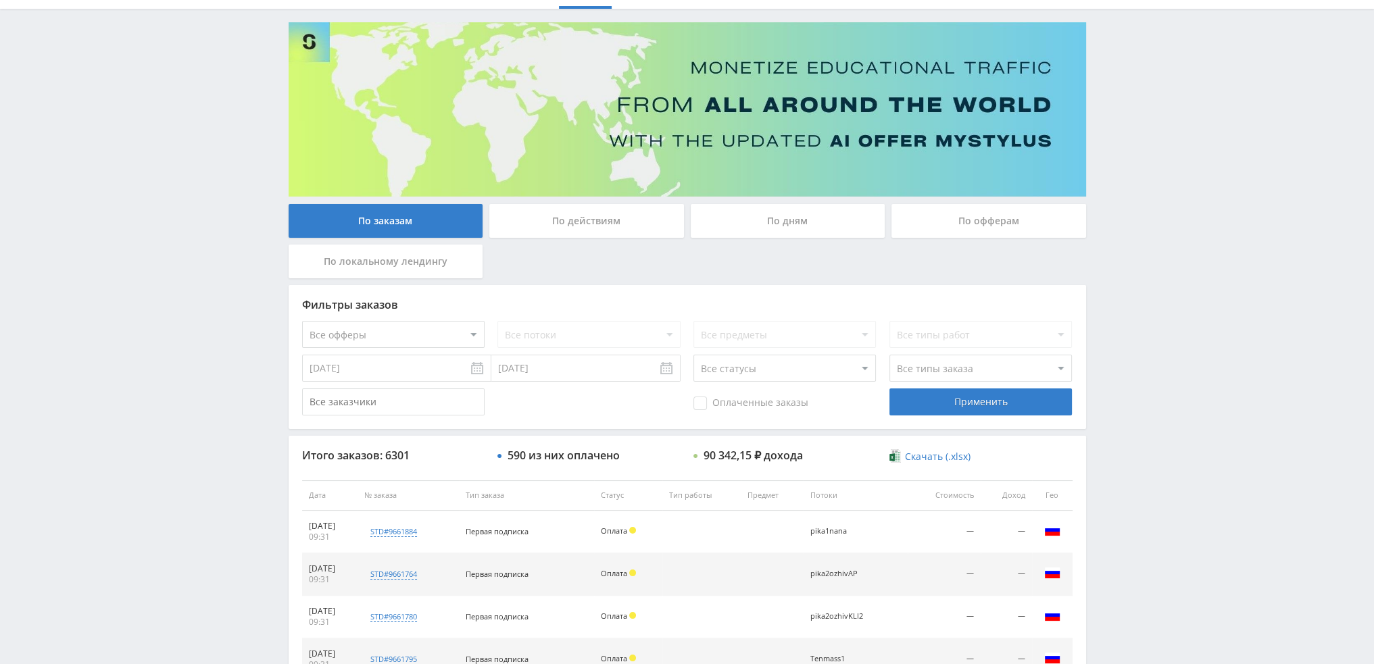
click at [793, 213] on div "По дням" at bounding box center [788, 221] width 195 height 34
click at [0, 0] on input "По дням" at bounding box center [0, 0] width 0 height 0
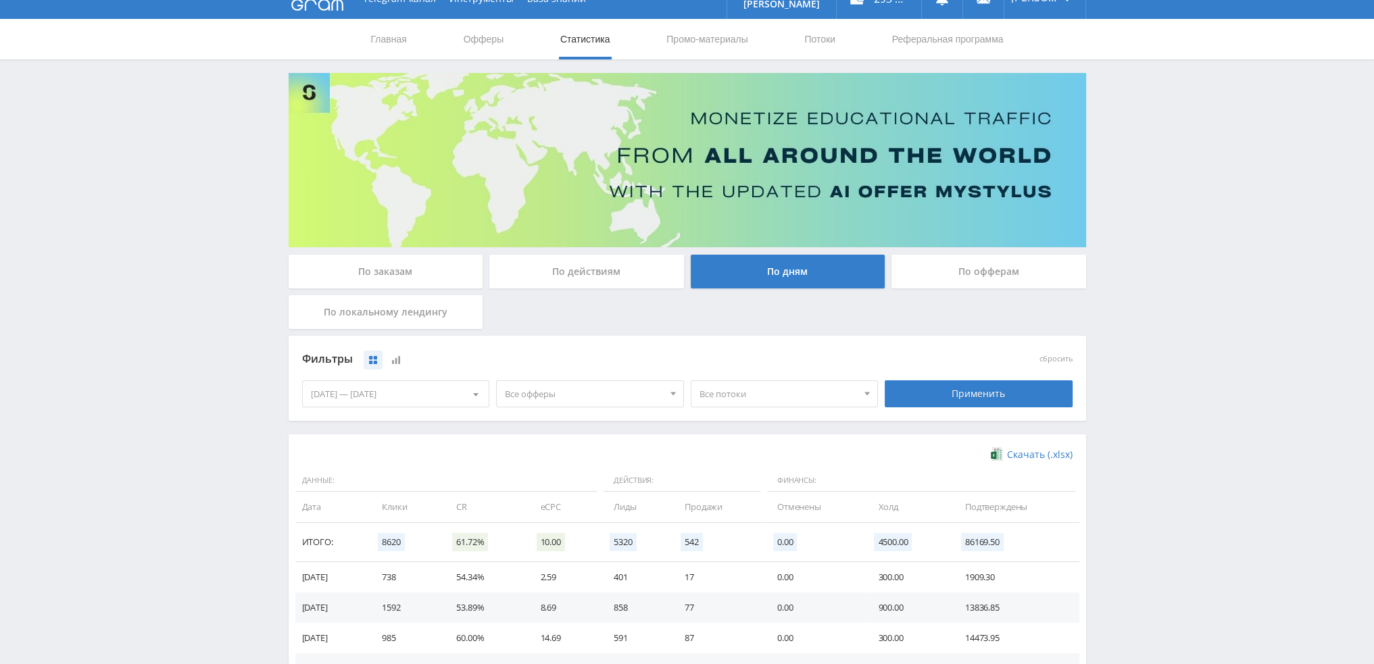
scroll to position [0, 0]
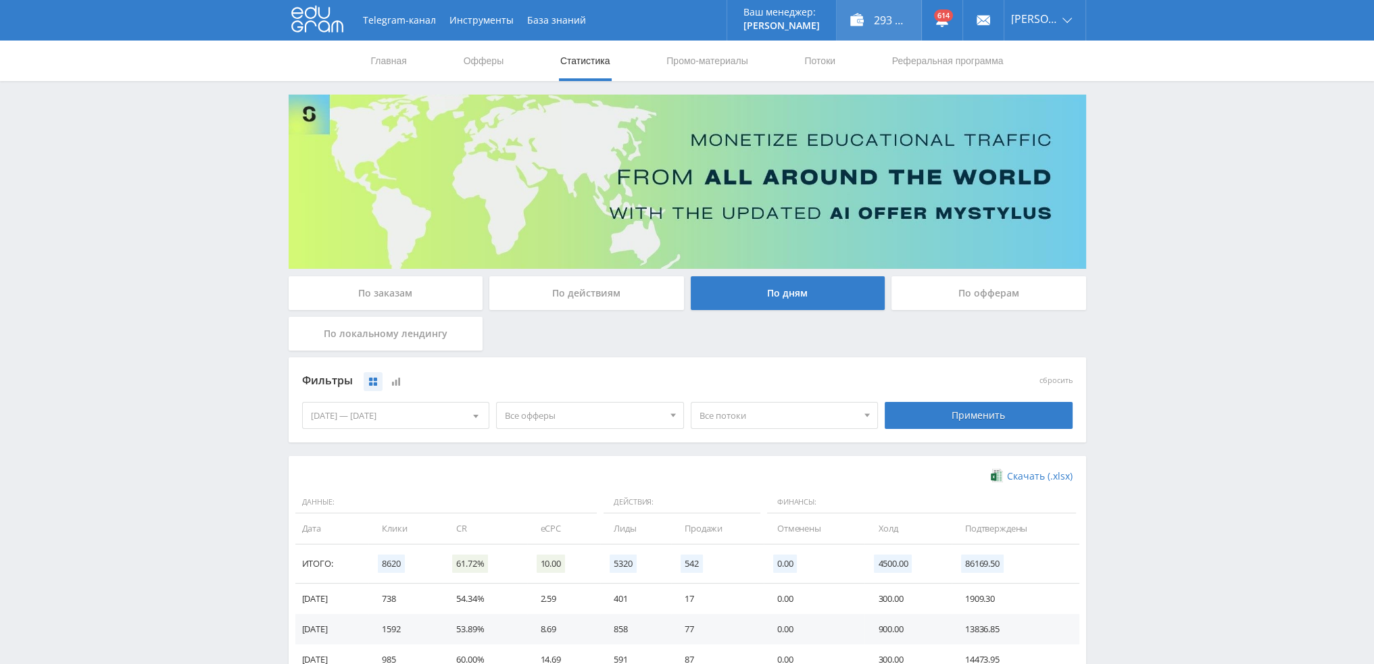
click at [895, 23] on div "293 233,00 ₽" at bounding box center [878, 20] width 84 height 41
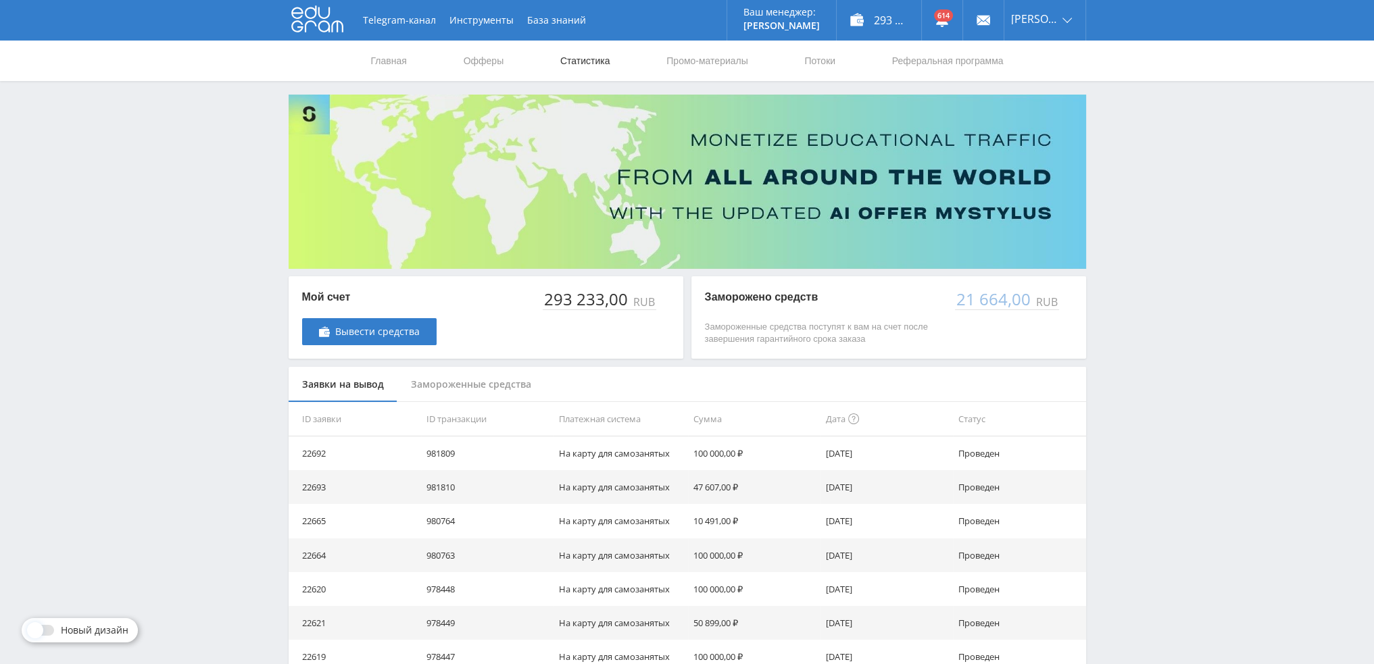
click at [576, 60] on link "Статистика" at bounding box center [585, 61] width 53 height 41
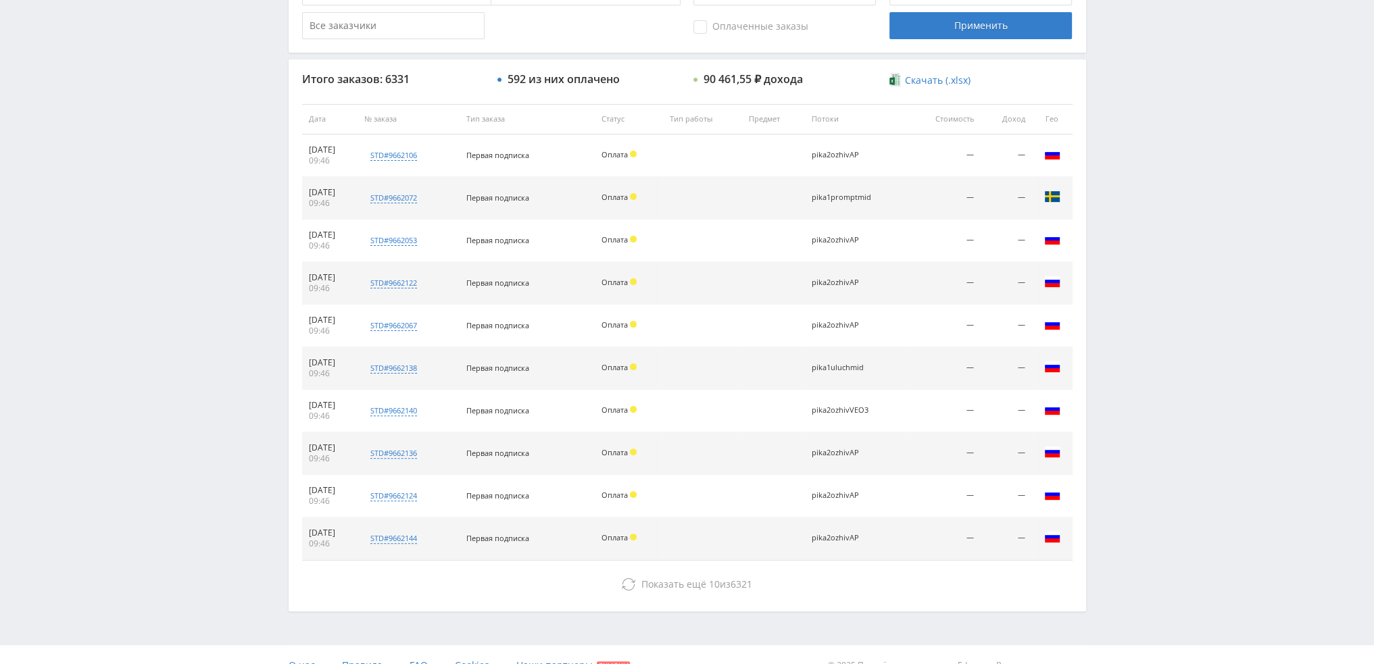
scroll to position [468, 0]
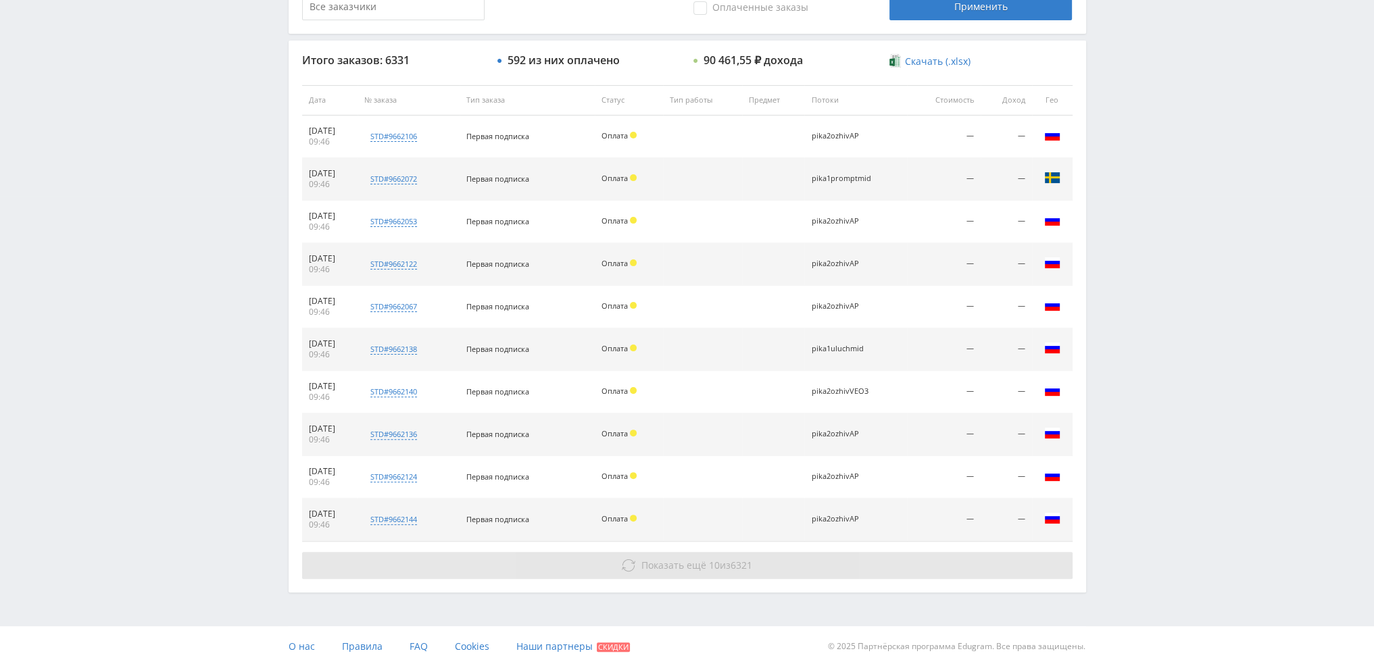
click at [686, 567] on span "Показать ещё" at bounding box center [673, 565] width 65 height 13
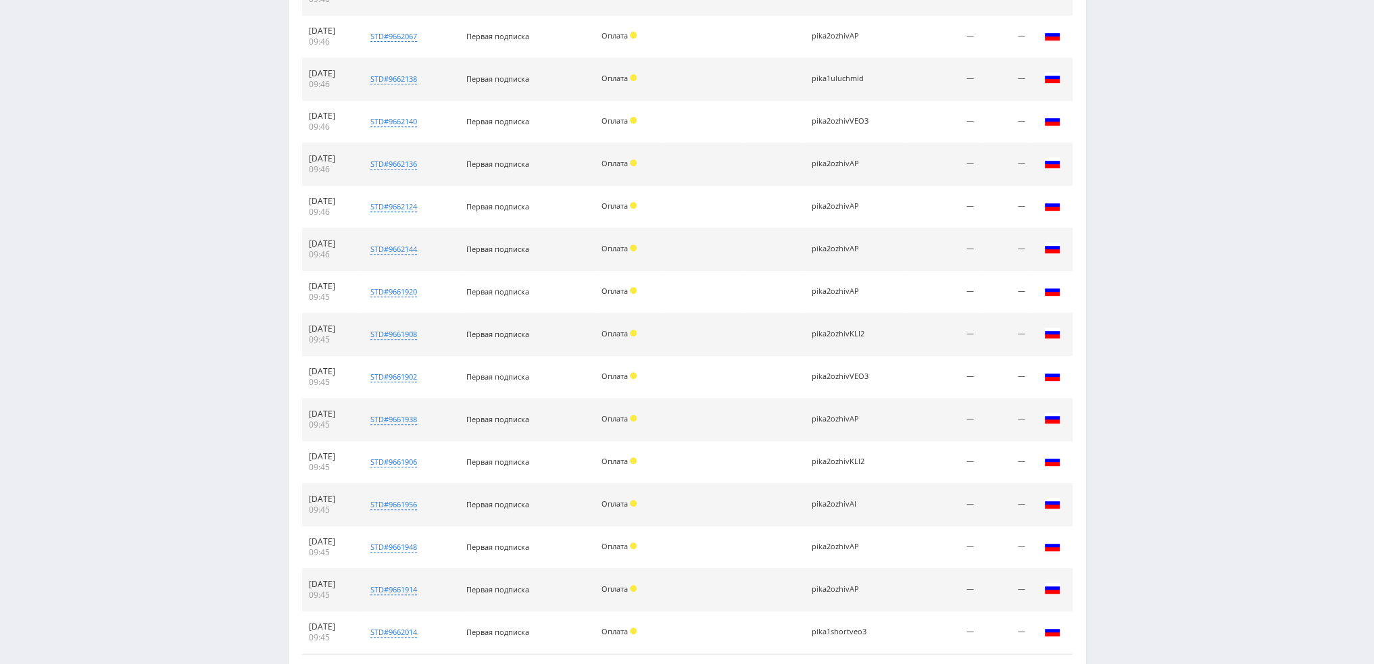
scroll to position [805, 0]
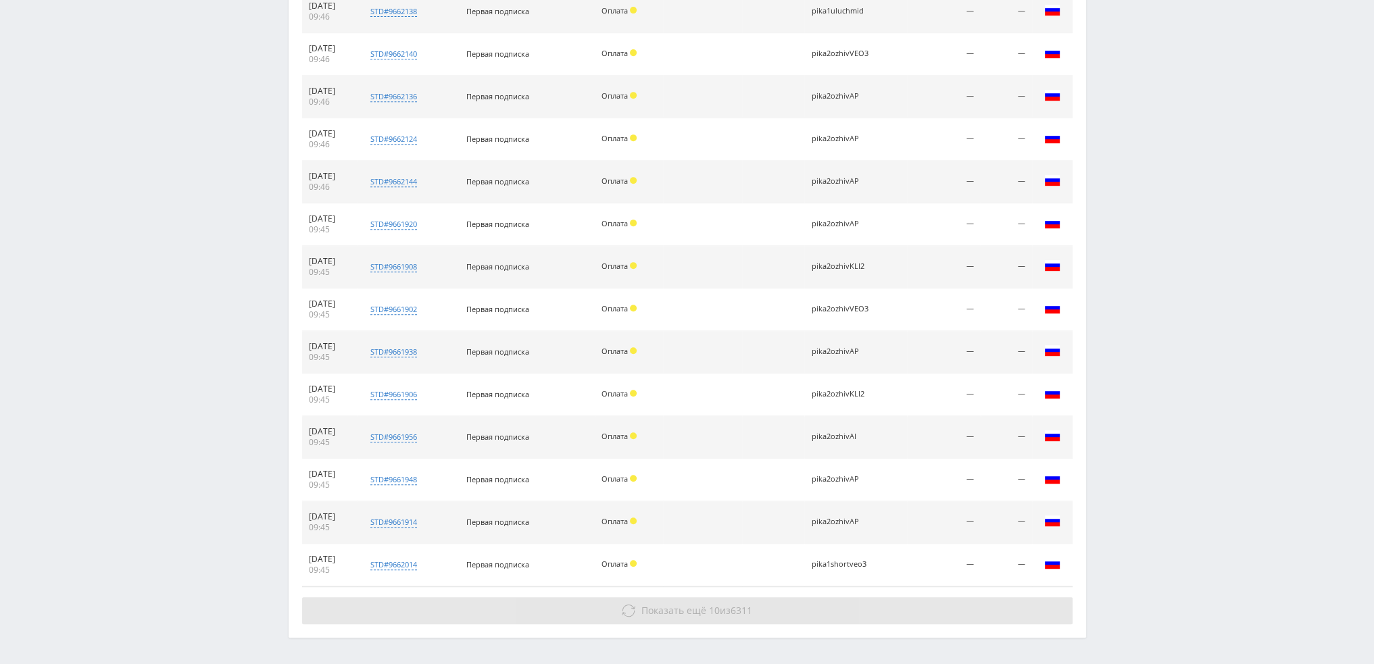
click at [719, 604] on span "Показать ещё 10 из 6311" at bounding box center [696, 610] width 111 height 13
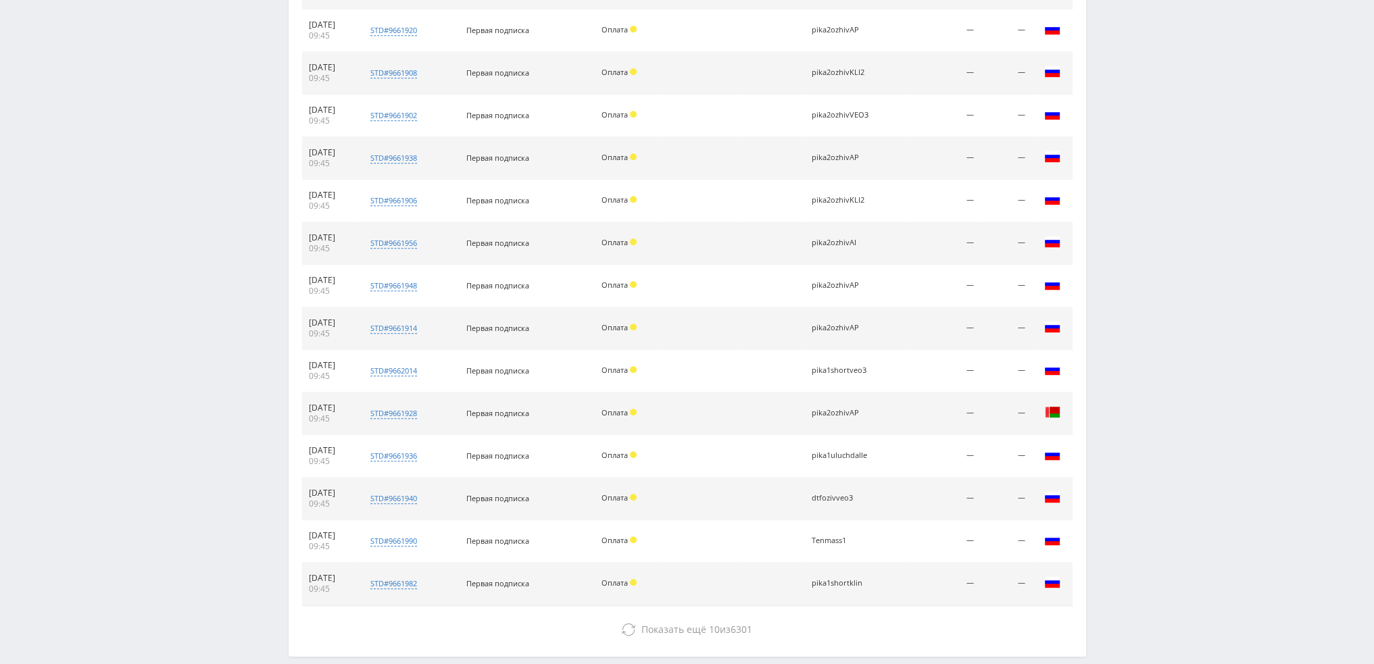
scroll to position [1062, 0]
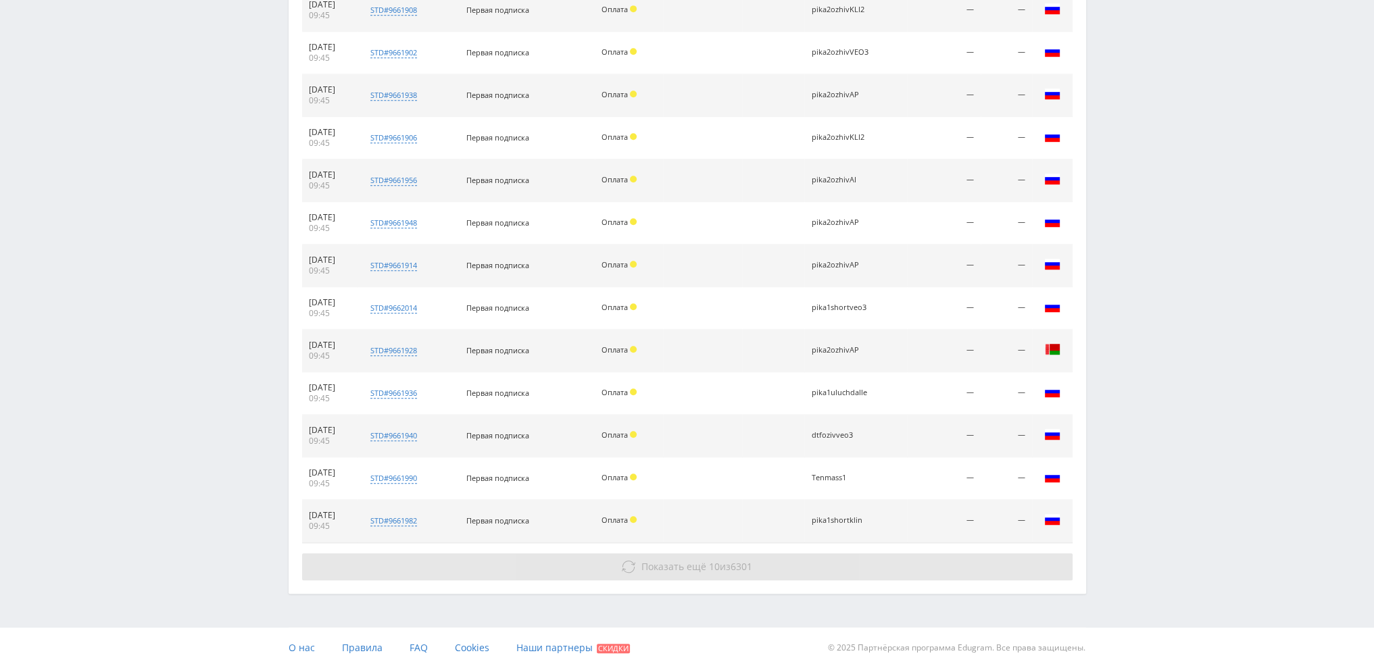
click at [720, 560] on span "Показать ещё 10 из 6301" at bounding box center [696, 566] width 111 height 13
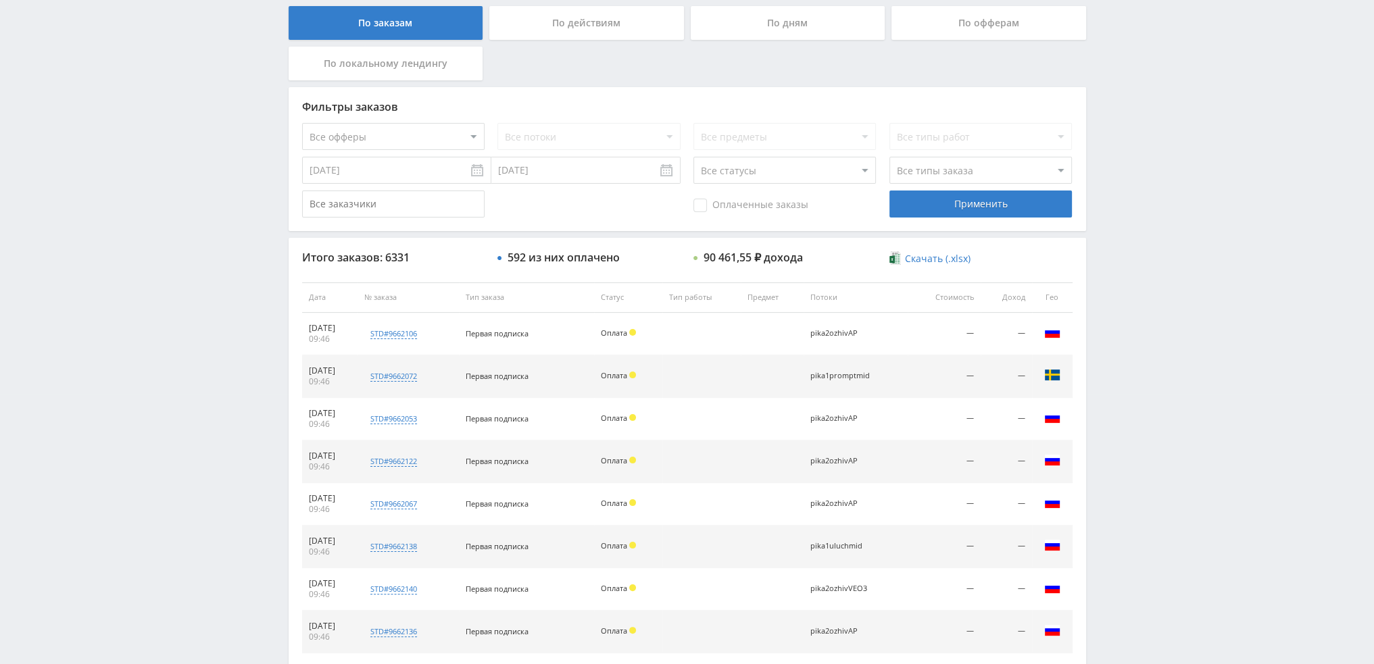
scroll to position [0, 0]
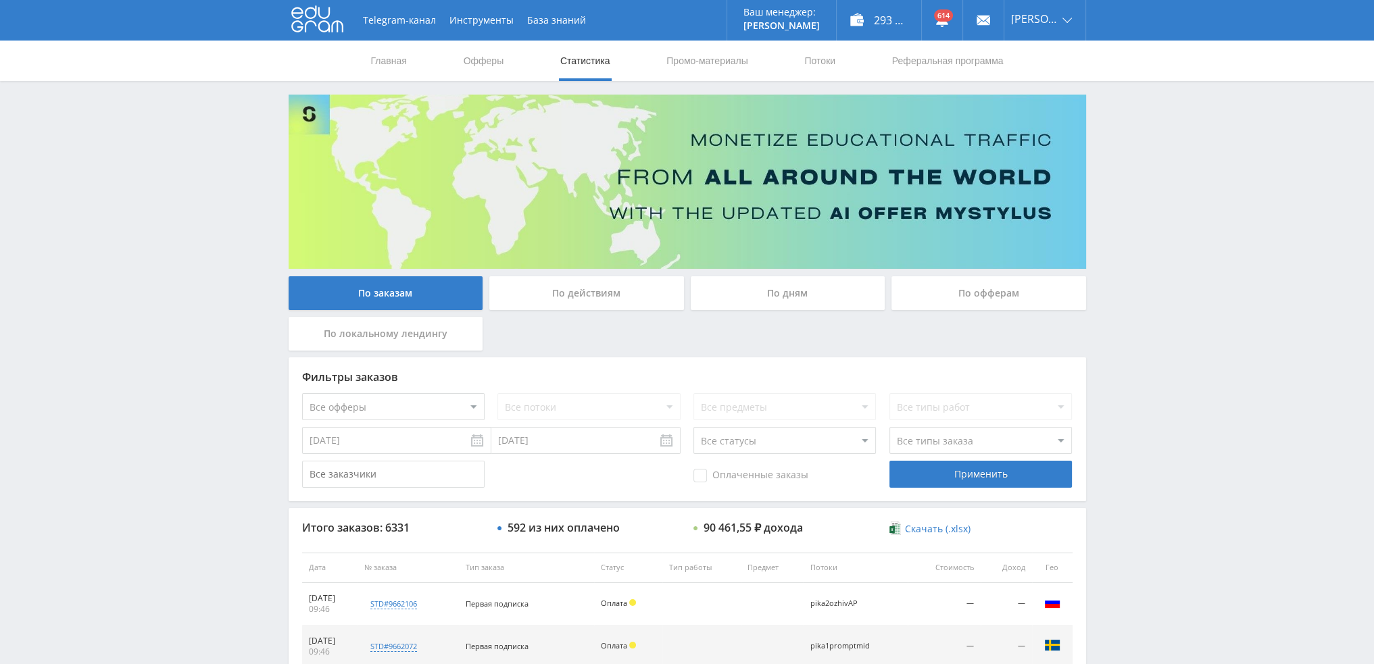
click at [789, 290] on div "По дням" at bounding box center [788, 293] width 195 height 34
click at [0, 0] on input "По дням" at bounding box center [0, 0] width 0 height 0
